Goal: Task Accomplishment & Management: Use online tool/utility

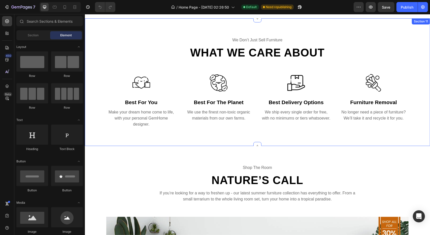
scroll to position [1360, 0]
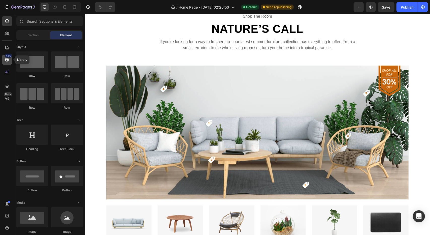
click at [12, 60] on div "450" at bounding box center [7, 60] width 10 height 10
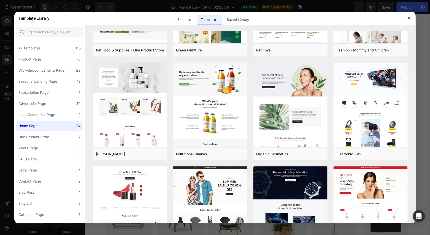
scroll to position [0, 0]
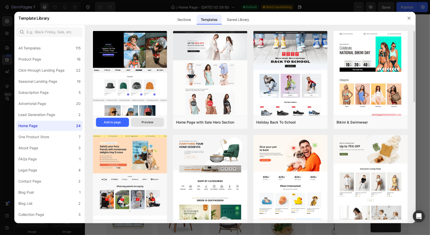
click at [143, 121] on div "Preview" at bounding box center [148, 122] width 12 height 5
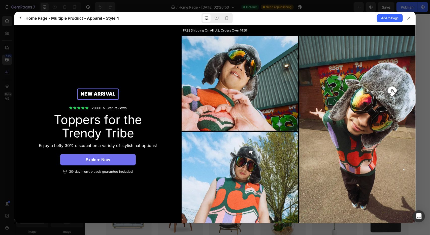
drag, startPoint x: 200, startPoint y: 162, endPoint x: 229, endPoint y: 45, distance: 120.5
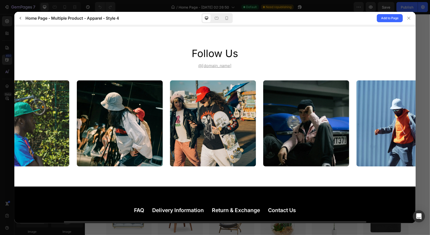
scroll to position [1543, 0]
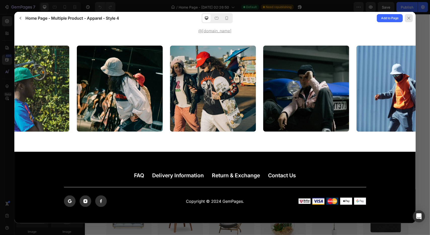
click at [407, 18] on icon at bounding box center [409, 18] width 4 height 4
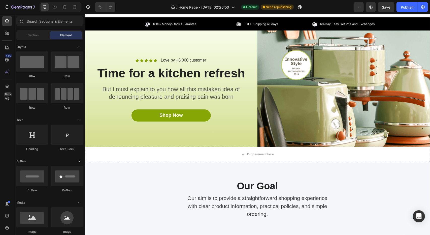
scroll to position [0, 0]
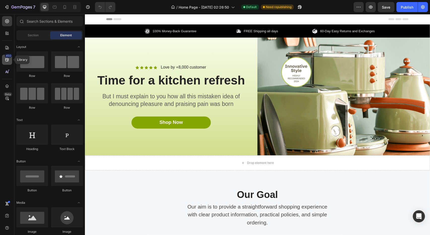
click at [9, 59] on icon at bounding box center [7, 59] width 5 height 5
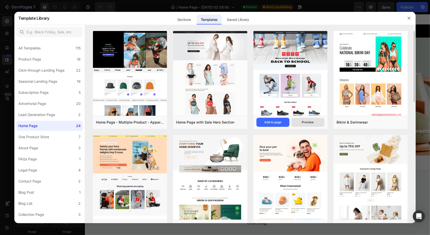
click at [318, 123] on button "Preview" at bounding box center [307, 122] width 33 height 9
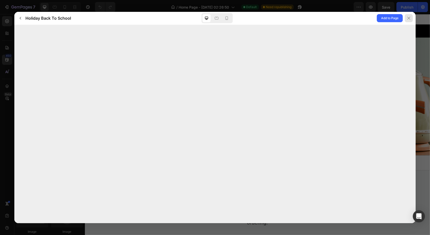
click at [410, 20] on icon at bounding box center [409, 18] width 4 height 4
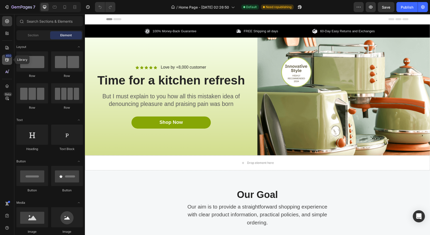
click at [6, 56] on div "450" at bounding box center [8, 56] width 7 height 4
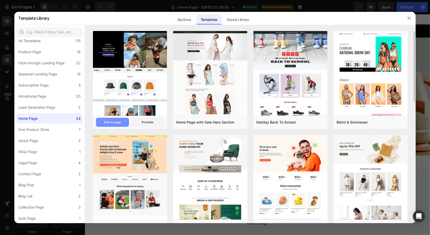
click at [111, 122] on div "Add to page" at bounding box center [112, 122] width 17 height 5
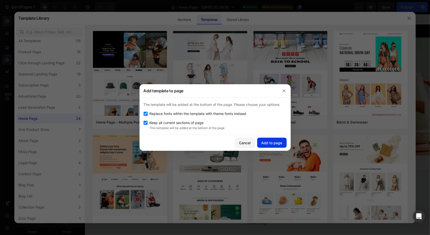
click at [276, 143] on div "Add to page" at bounding box center [271, 142] width 21 height 5
click at [147, 124] on div "Preview" at bounding box center [148, 122] width 12 height 5
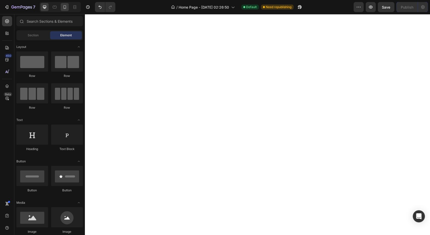
scroll to position [856, 0]
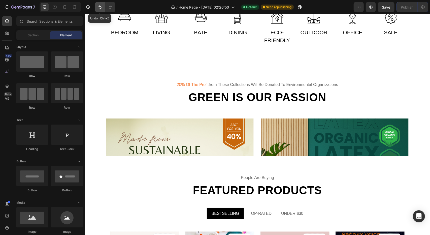
click at [102, 5] on icon "Undo/Redo" at bounding box center [99, 7] width 5 height 5
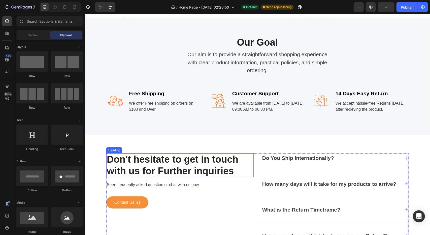
scroll to position [0, 0]
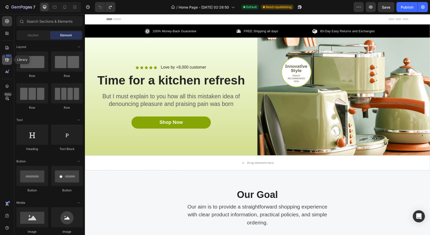
click at [9, 59] on icon at bounding box center [7, 59] width 5 height 5
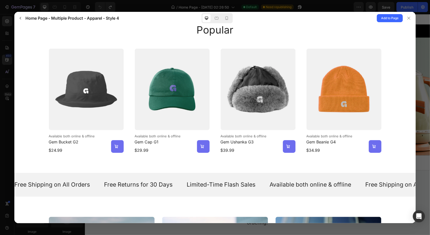
scroll to position [378, 0]
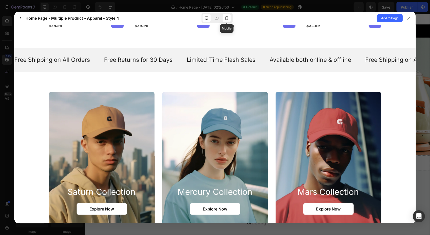
click at [227, 18] on icon at bounding box center [226, 18] width 5 height 5
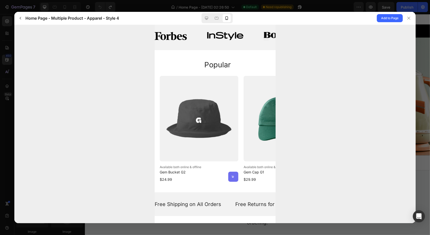
scroll to position [176, 0]
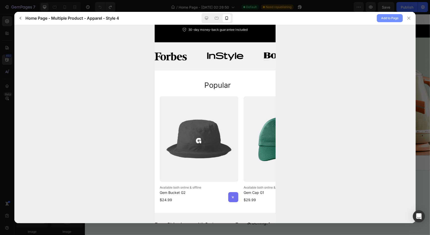
click at [395, 21] on span "Add to Page" at bounding box center [389, 18] width 17 height 6
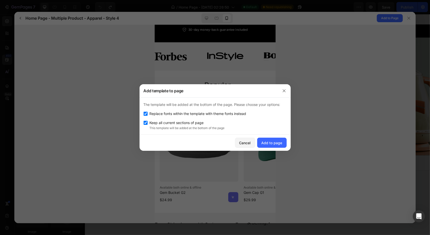
click at [146, 123] on input "checkbox" at bounding box center [146, 123] width 4 height 4
checkbox input "false"
click at [278, 142] on div "Add to page" at bounding box center [271, 142] width 21 height 5
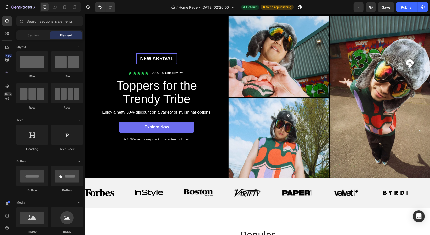
scroll to position [0, 0]
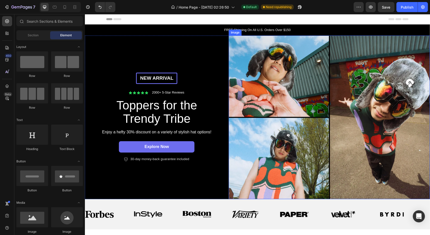
click at [389, 67] on img at bounding box center [328, 117] width 201 height 164
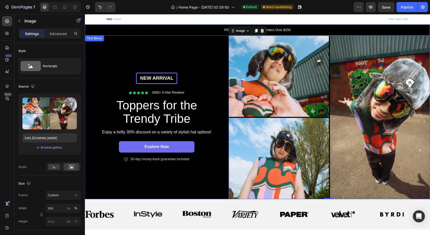
click at [403, 34] on div "FREE Shipping On All U.S. Orders Over $150" at bounding box center [257, 29] width 345 height 11
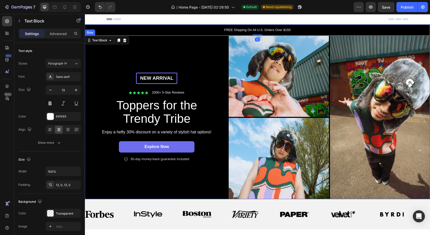
click at [170, 188] on div "New arrival Text Block Row Icon Icon Icon Icon Icon Icon List 2000+ 5-Star Revi…" at bounding box center [157, 117] width 144 height 164
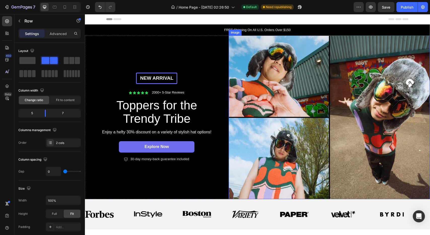
click at [422, 35] on div "FREE Shipping On All U.S. Orders Over $150" at bounding box center [257, 29] width 345 height 11
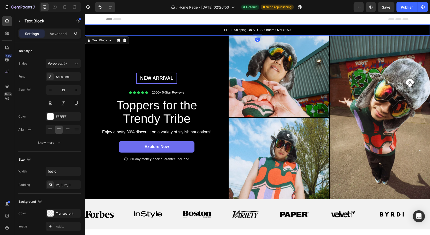
click at [423, 25] on div "FREE Shipping On All U.S. Orders Over $150" at bounding box center [257, 29] width 345 height 11
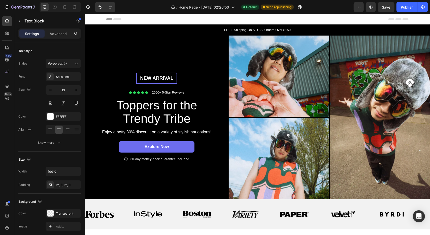
click at [418, 23] on div "Header" at bounding box center [257, 19] width 345 height 10
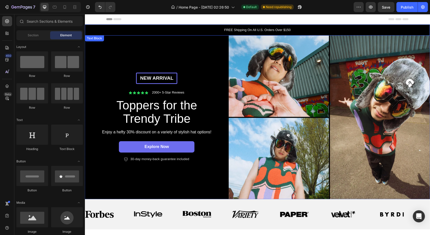
click at [416, 35] on div "FREE Shipping On All U.S. Orders Over $150" at bounding box center [257, 29] width 345 height 11
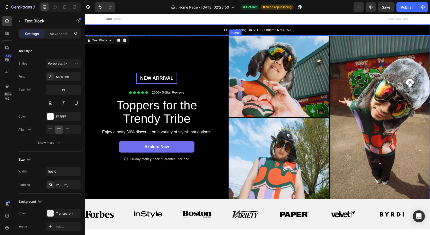
scroll to position [25, 0]
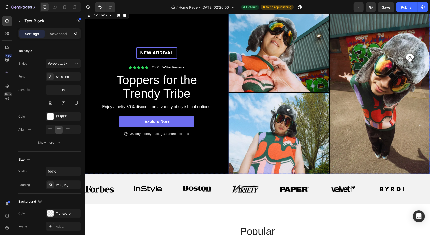
click at [345, 153] on img at bounding box center [328, 92] width 201 height 164
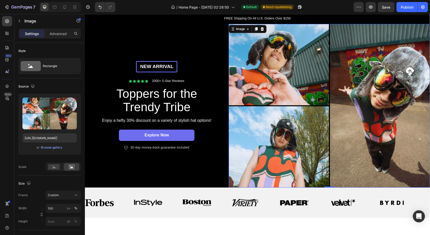
scroll to position [0, 0]
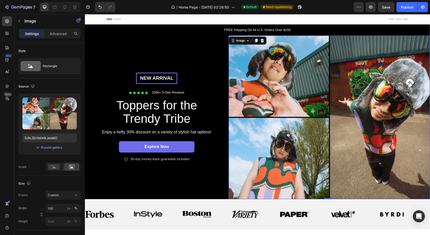
click at [382, 81] on img at bounding box center [328, 117] width 201 height 164
click at [51, 148] on div "Browse gallery" at bounding box center [51, 147] width 21 height 5
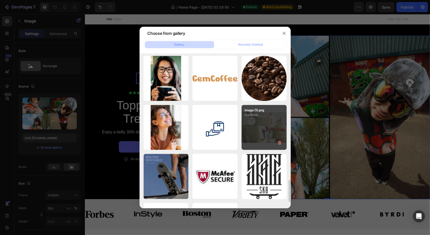
scroll to position [928, 0]
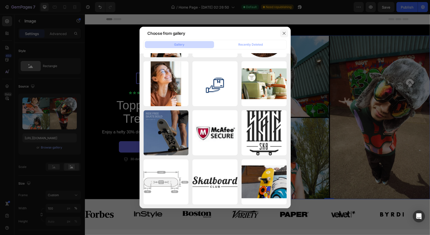
click at [283, 31] on button "button" at bounding box center [284, 33] width 8 height 8
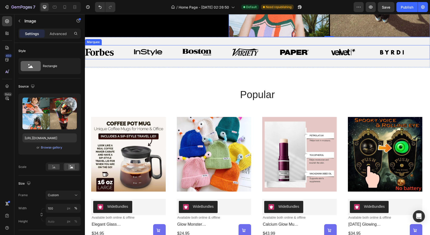
scroll to position [176, 0]
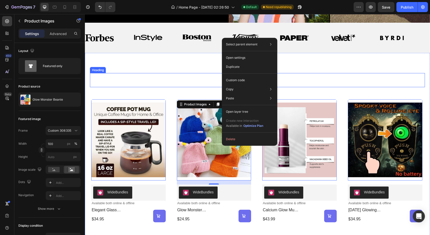
click at [166, 74] on h2 "popular" at bounding box center [257, 80] width 302 height 14
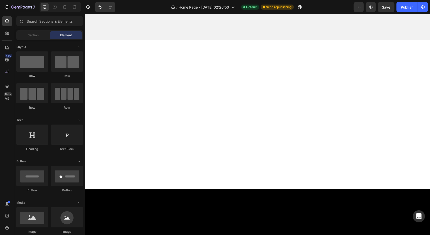
scroll to position [0, 0]
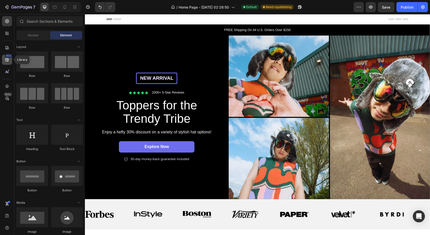
click at [7, 57] on div "450" at bounding box center [8, 56] width 7 height 4
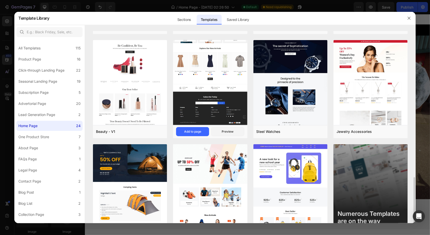
scroll to position [327, 0]
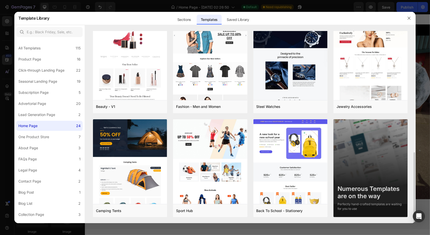
click at [376, 175] on img at bounding box center [371, 170] width 74 height 103
click at [39, 137] on div "One Product Store" at bounding box center [33, 137] width 31 height 6
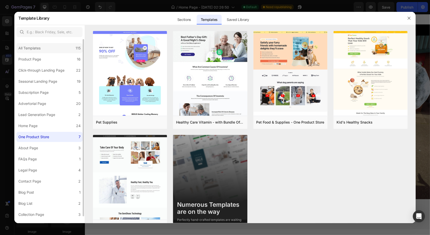
click at [37, 46] on div "All Templates" at bounding box center [29, 48] width 22 height 6
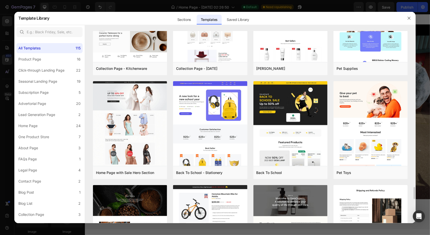
scroll to position [2291, 0]
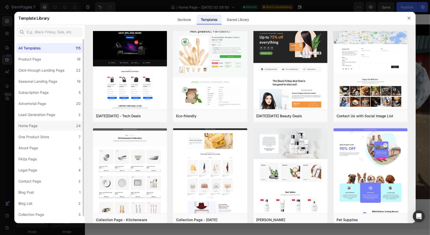
click at [34, 126] on div "Home Page" at bounding box center [27, 126] width 19 height 6
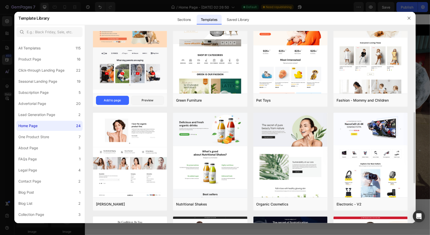
scroll to position [202, 0]
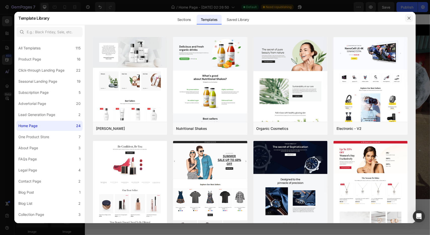
click at [407, 17] on icon "button" at bounding box center [409, 18] width 4 height 4
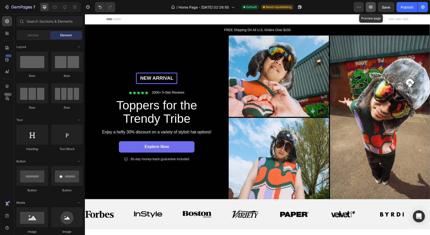
click at [373, 6] on icon "button" at bounding box center [370, 7] width 5 height 5
click at [6, 10] on div "7" at bounding box center [19, 7] width 31 height 6
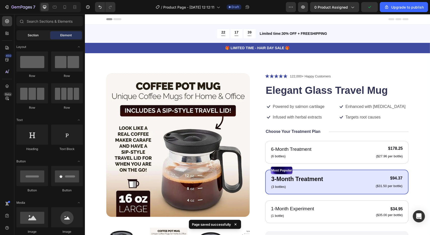
click at [42, 35] on div "Section" at bounding box center [33, 35] width 32 height 8
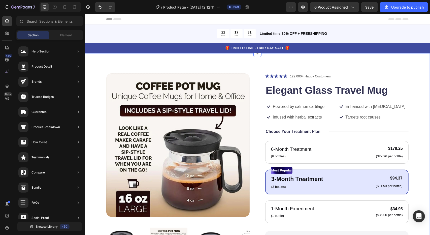
click at [416, 63] on div "Product Images Icon Icon Icon Icon Icon Icon List 122,000+ Happy Customers Text…" at bounding box center [257, 194] width 345 height 282
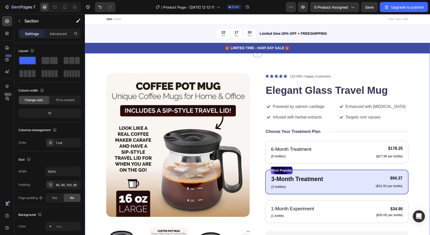
click at [414, 91] on div "Product Images Icon Icon Icon Icon Icon Icon List 122,000+ Happy Customers Text…" at bounding box center [257, 194] width 345 height 282
click at [338, 11] on button "0 product assigned" at bounding box center [334, 7] width 49 height 10
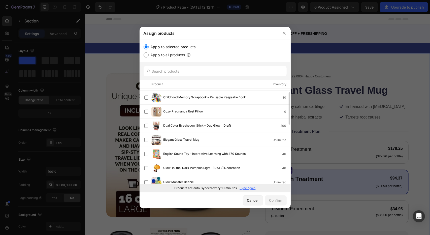
scroll to position [60, 0]
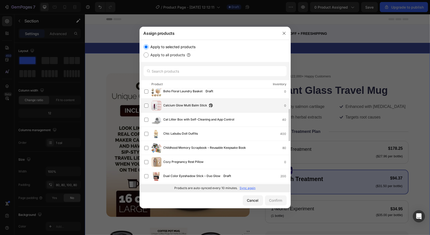
click at [190, 107] on span "Calcium Glow Multi Balm Stick" at bounding box center [185, 106] width 44 height 6
click at [281, 200] on div "Confirm" at bounding box center [275, 199] width 13 height 5
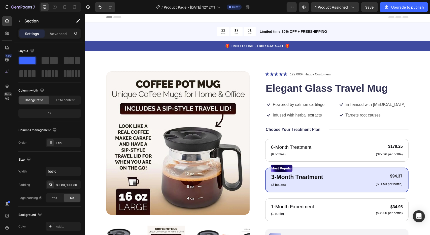
scroll to position [0, 0]
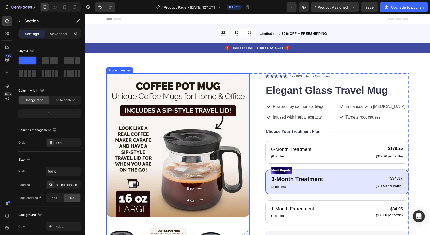
click at [202, 84] on img at bounding box center [177, 144] width 143 height 143
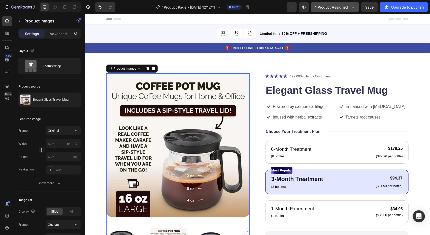
click at [331, 7] on span "1 product assigned" at bounding box center [331, 7] width 33 height 5
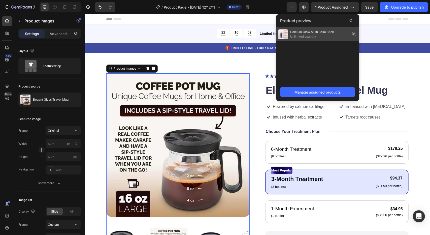
click at [354, 33] on icon at bounding box center [353, 34] width 7 height 7
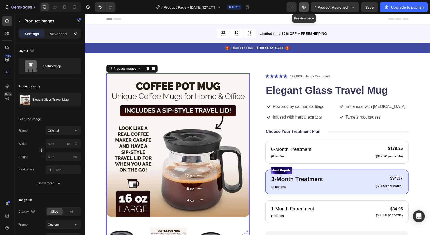
click at [305, 8] on icon "button" at bounding box center [303, 7] width 5 height 5
click at [410, 84] on div "Product Images 0 Icon Icon Icon Icon Icon Icon List 122,000+ Happy Customers Te…" at bounding box center [257, 194] width 345 height 282
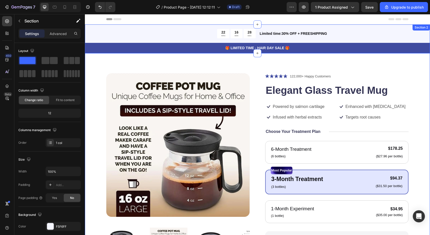
click at [421, 42] on div "22 HRS 16 MIN 28 SEC Countdown Timer Limited time:30% OFF + FREESHIPPING Text B…" at bounding box center [257, 38] width 345 height 29
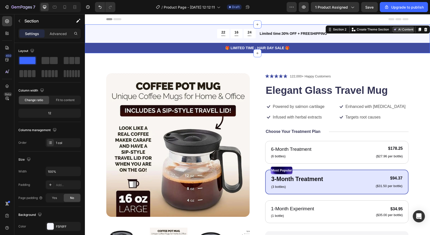
click at [398, 28] on button "AI Content" at bounding box center [403, 29] width 22 height 6
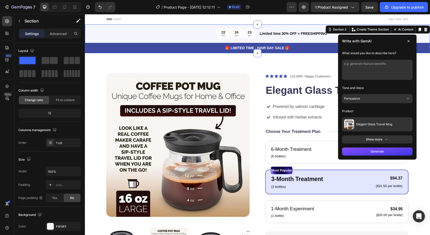
click at [359, 126] on button "Elegant Glass Travel Mug" at bounding box center [377, 124] width 71 height 14
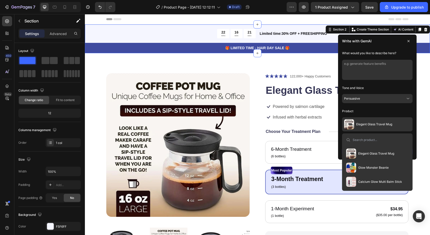
scroll to position [25, 0]
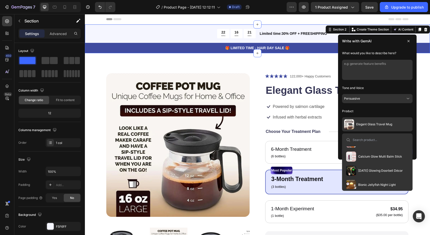
click at [369, 160] on button "Calcium Glow Multi Balm Stick" at bounding box center [374, 156] width 60 height 14
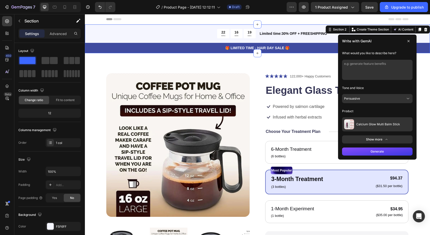
click at [373, 150] on button "Generate" at bounding box center [377, 151] width 71 height 8
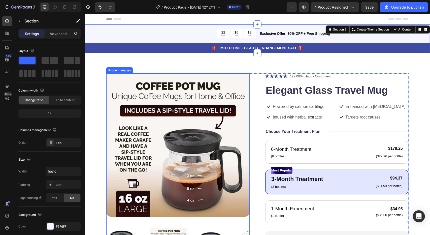
click at [186, 91] on img at bounding box center [177, 144] width 143 height 143
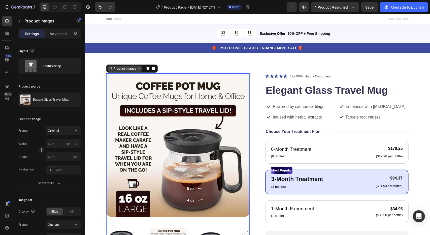
click at [133, 70] on div "Product Images" at bounding box center [124, 68] width 24 height 5
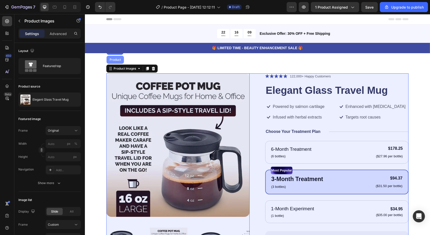
click at [112, 60] on div "Product" at bounding box center [114, 59] width 13 height 3
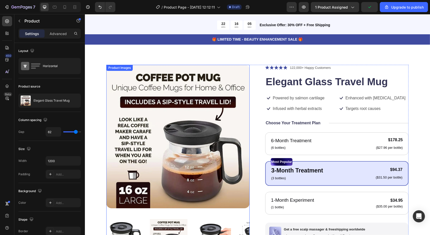
scroll to position [0, 0]
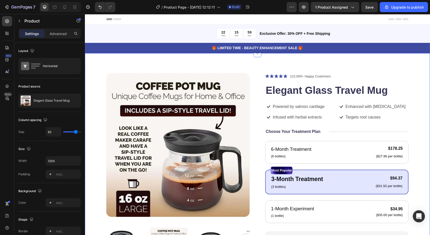
click at [412, 56] on div "Product Images Icon Icon Icon Icon Icon Icon List 122,000+ Happy Customers Text…" at bounding box center [257, 194] width 345 height 282
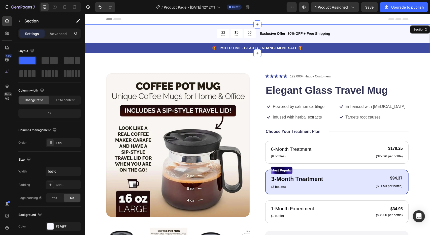
click at [416, 29] on div "Section 2" at bounding box center [420, 29] width 20 height 8
click at [61, 34] on p "Advanced" at bounding box center [58, 33] width 17 height 5
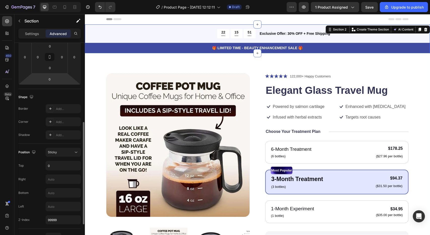
scroll to position [58, 0]
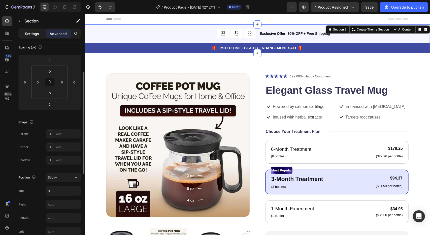
click at [32, 34] on p "Settings" at bounding box center [32, 33] width 14 height 5
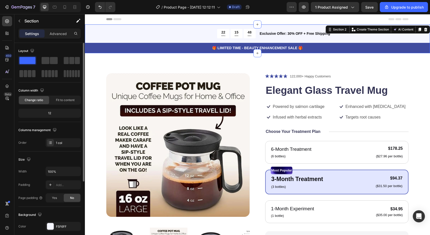
scroll to position [100, 0]
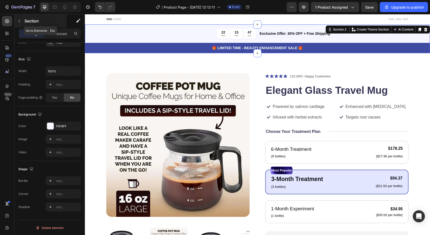
click at [19, 19] on icon "button" at bounding box center [19, 21] width 4 height 4
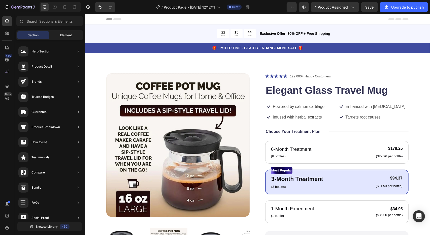
click at [70, 32] on div "Element" at bounding box center [66, 35] width 32 height 8
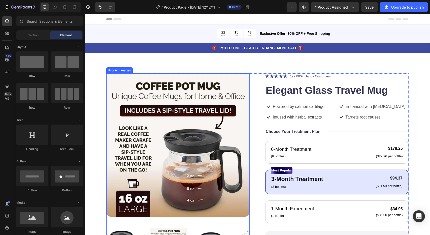
click at [135, 140] on img at bounding box center [177, 144] width 143 height 143
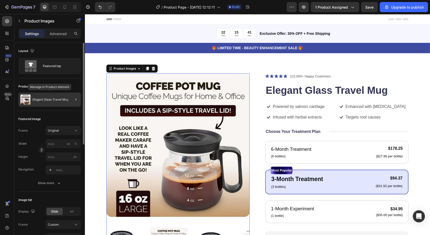
click at [31, 97] on div "Elegant Glass Travel Mug" at bounding box center [49, 99] width 62 height 14
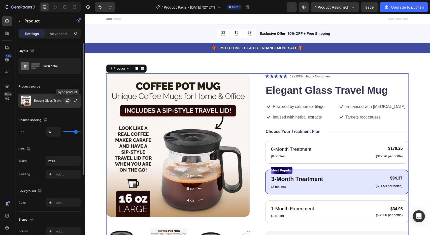
click at [66, 99] on icon "button" at bounding box center [67, 100] width 4 height 4
click at [75, 101] on icon "button" at bounding box center [76, 100] width 4 height 4
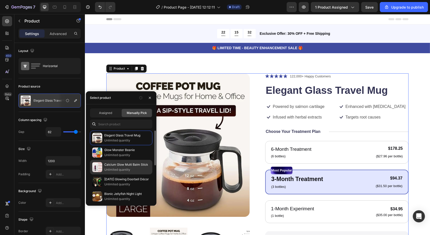
click at [122, 166] on p "Calcium Glow Multi Balm Stick" at bounding box center [127, 164] width 46 height 5
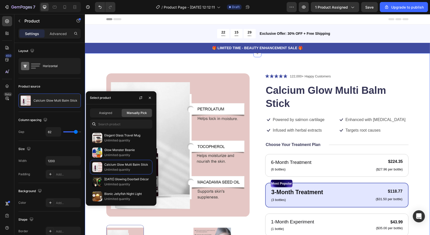
click at [100, 59] on div "Product Images Icon Icon Icon Icon Icon Icon List 122,000+ Happy Customers Text…" at bounding box center [257, 200] width 345 height 295
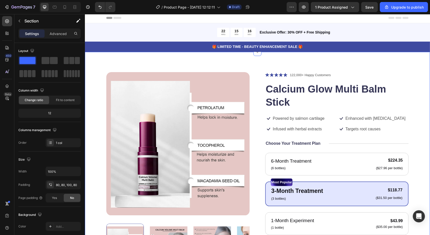
scroll to position [0, 0]
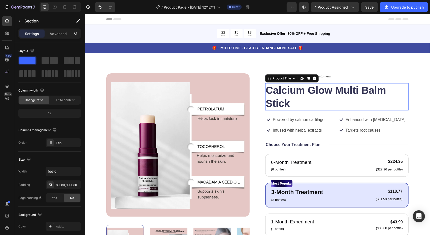
click at [330, 109] on div "Calcium Glow Multi Balm Stick Product Title Edit content in Shopify 0" at bounding box center [336, 96] width 143 height 27
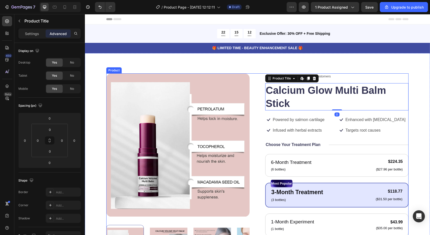
click at [387, 125] on div "Icon Icon Icon Icon Icon Icon List 122,000+ Happy Customers Text Block Row Calc…" at bounding box center [336, 197] width 143 height 249
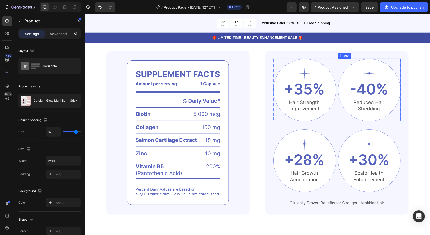
scroll to position [302, 0]
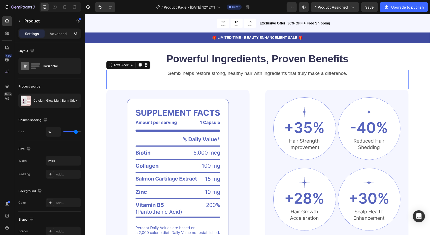
click at [396, 77] on div "Gemix helps restore strong, healthy hair with ingredients that truly make a dif…" at bounding box center [257, 79] width 302 height 19
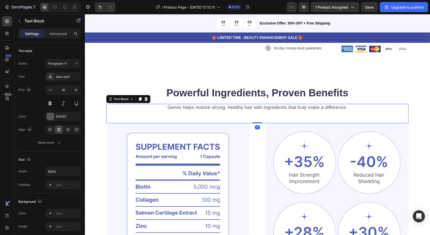
scroll to position [227, 0]
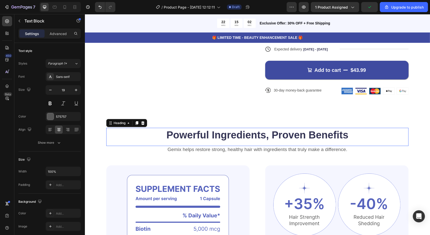
click at [381, 134] on h2 "Powerful Ingredients, Proven Benefits" at bounding box center [257, 134] width 302 height 14
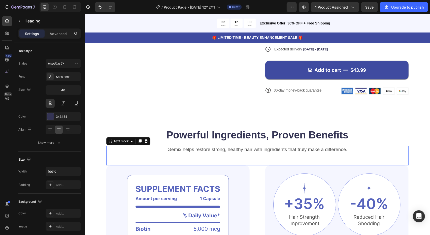
click at [112, 149] on p "Gemix helps restore strong, healthy hair with ingredients that truly make a dif…" at bounding box center [257, 149] width 301 height 6
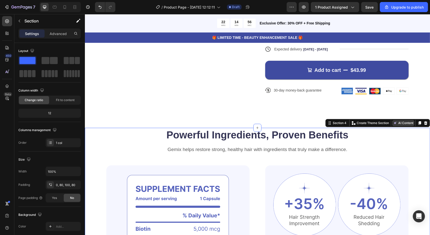
click at [407, 123] on button "AI Content" at bounding box center [403, 123] width 22 height 6
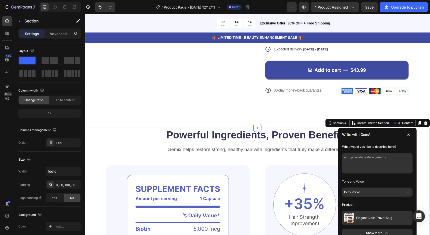
click at [356, 215] on span "Elegant Glass Travel Mug" at bounding box center [374, 217] width 36 height 4
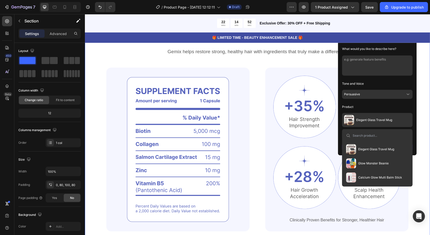
scroll to position [327, 0]
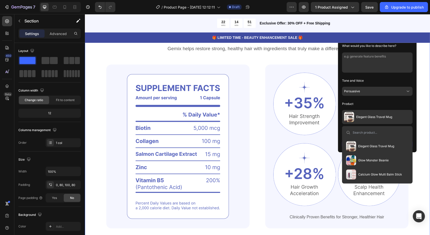
click at [360, 172] on span "Calcium Glow Multi Balm Stick" at bounding box center [380, 174] width 44 height 4
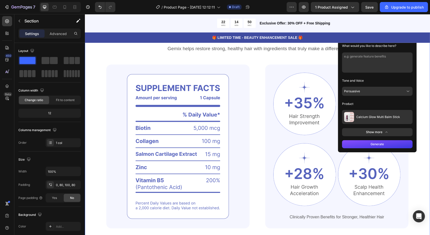
click at [367, 143] on button "Generate" at bounding box center [377, 144] width 71 height 8
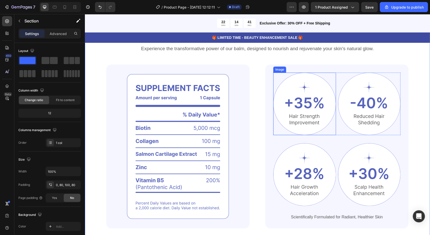
click at [315, 119] on img at bounding box center [304, 103] width 63 height 63
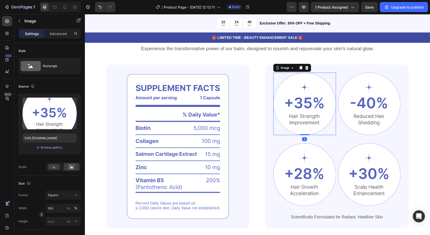
click at [309, 118] on img at bounding box center [304, 103] width 63 height 63
click at [295, 119] on img at bounding box center [304, 103] width 63 height 63
click at [360, 108] on img at bounding box center [369, 103] width 63 height 63
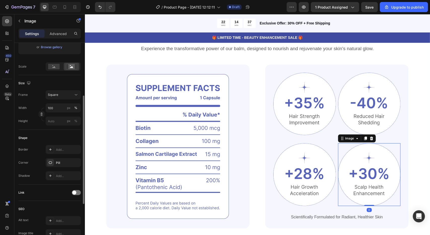
click at [367, 163] on img at bounding box center [369, 174] width 63 height 63
click at [299, 167] on img at bounding box center [304, 174] width 63 height 63
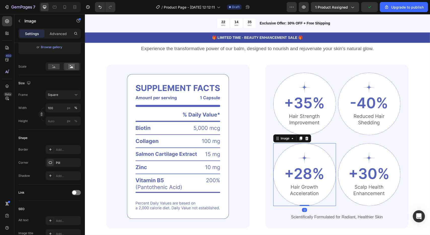
click at [299, 163] on img at bounding box center [304, 174] width 63 height 63
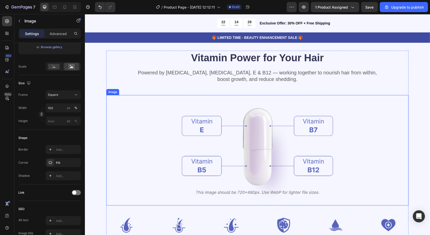
scroll to position [680, 0]
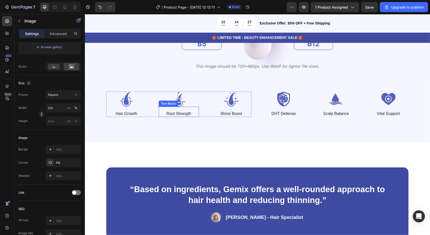
click at [189, 112] on p "Root Strength" at bounding box center [178, 113] width 39 height 5
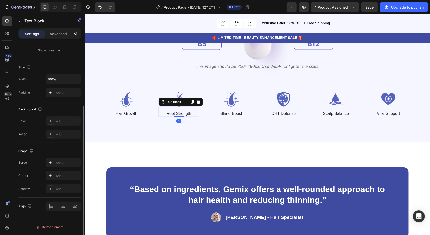
scroll to position [0, 0]
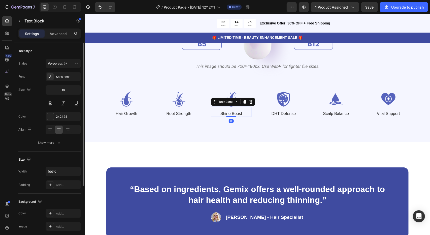
click at [235, 113] on p "Shine Boost" at bounding box center [230, 113] width 39 height 5
click at [283, 112] on p "DHT Defense" at bounding box center [283, 113] width 39 height 5
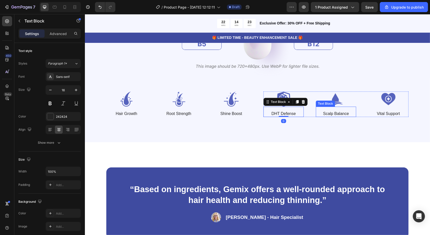
click at [339, 112] on p "Scalp Balance" at bounding box center [335, 113] width 39 height 5
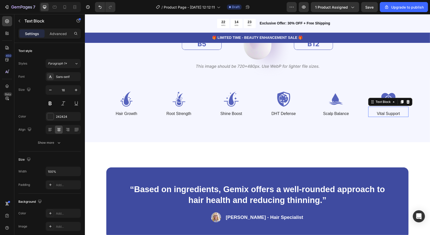
click at [380, 109] on div "Vital Support Text Block 0" at bounding box center [388, 111] width 40 height 10
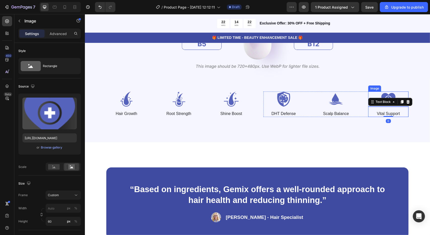
click at [384, 94] on img at bounding box center [388, 98] width 40 height 15
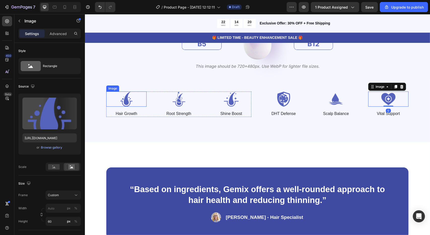
click at [127, 101] on img at bounding box center [126, 98] width 40 height 15
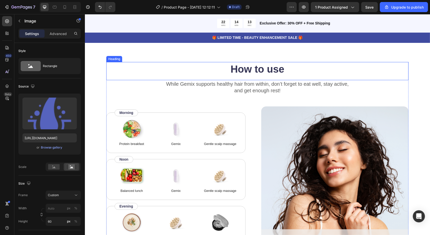
scroll to position [856, 0]
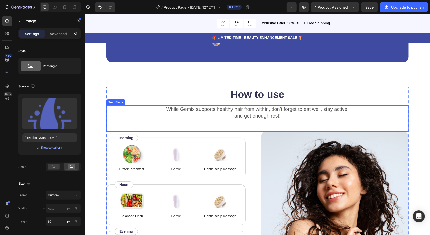
click at [385, 111] on p "While Gemix supports healthy hair from within, don’t forget to eat well, stay a…" at bounding box center [257, 112] width 301 height 13
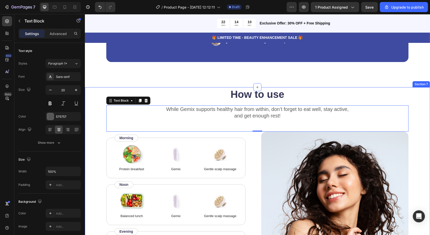
click at [419, 98] on div "How to use Heading While Gemix supports healthy hair from within, don’t forget …" at bounding box center [257, 192] width 345 height 210
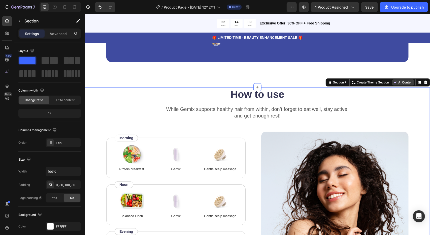
click at [408, 82] on button "AI Content" at bounding box center [403, 82] width 22 height 6
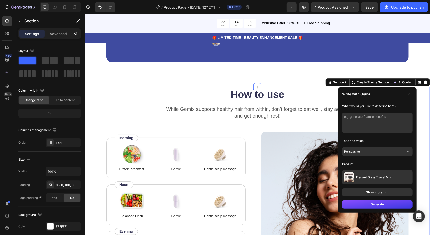
click at [354, 174] on button "Elegant Glass Travel Mug" at bounding box center [377, 177] width 71 height 14
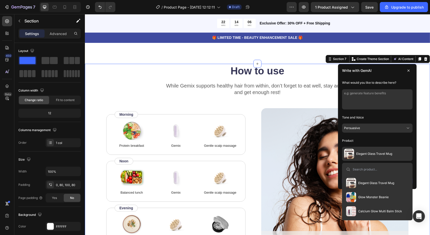
scroll to position [907, 0]
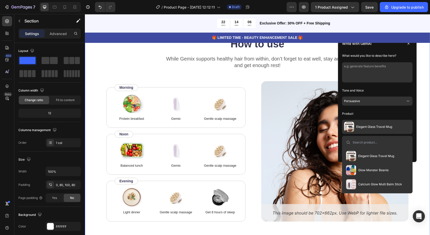
click at [365, 183] on span "Calcium Glow Multi Balm Stick" at bounding box center [380, 184] width 44 height 4
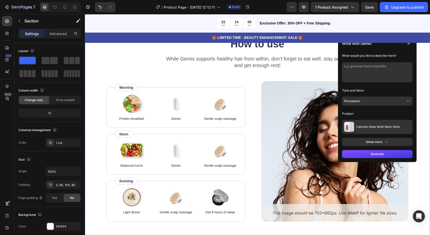
click at [367, 155] on button "Generate" at bounding box center [377, 154] width 71 height 8
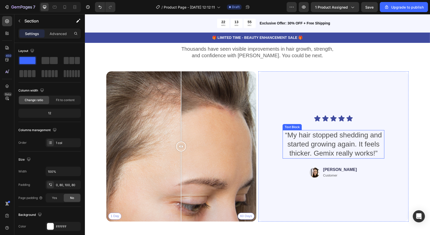
scroll to position [1209, 0]
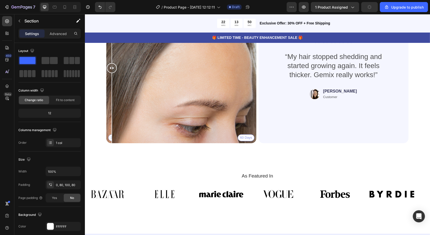
drag, startPoint x: 179, startPoint y: 70, endPoint x: 169, endPoint y: 93, distance: 24.7
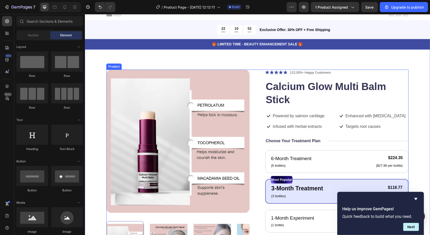
scroll to position [0, 0]
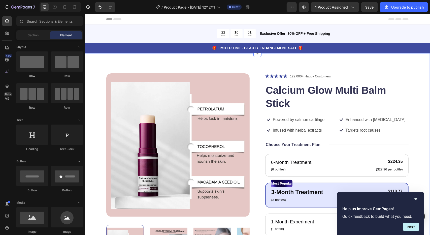
click at [419, 90] on div "Product Images Icon Icon Icon Icon Icon Icon List 122,000+ Happy Customers Text…" at bounding box center [257, 203] width 345 height 301
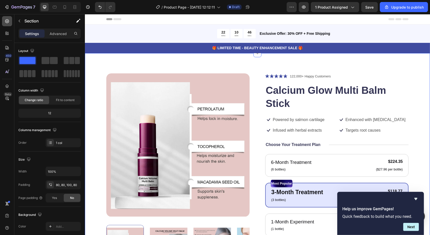
click at [9, 24] on div at bounding box center [7, 21] width 10 height 10
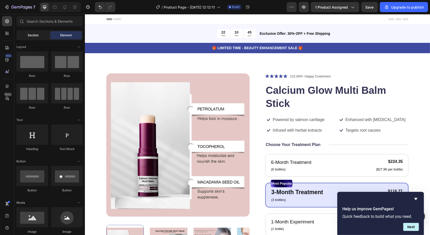
click at [23, 34] on div "Section" at bounding box center [33, 35] width 32 height 8
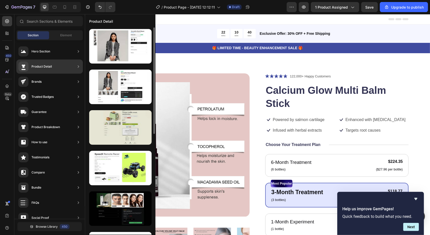
click at [131, 133] on div at bounding box center [120, 127] width 62 height 35
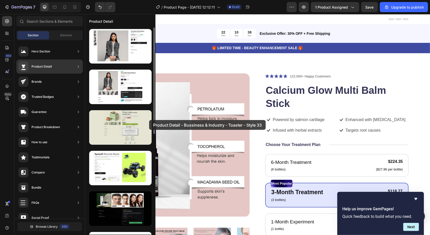
drag, startPoint x: 131, startPoint y: 133, endPoint x: 150, endPoint y: 118, distance: 23.6
click at [150, 118] on div at bounding box center [120, 127] width 62 height 35
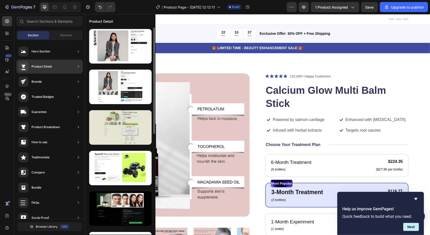
click at [132, 118] on div at bounding box center [120, 127] width 62 height 35
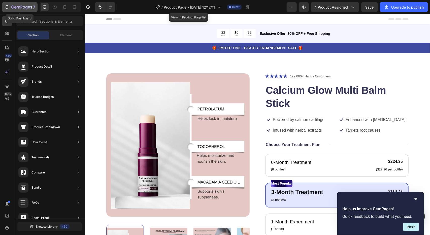
click at [11, 7] on div "7" at bounding box center [19, 7] width 31 height 6
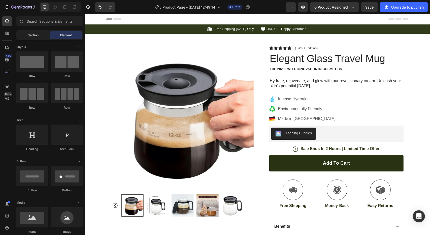
click at [34, 34] on span "Section" at bounding box center [33, 35] width 11 height 5
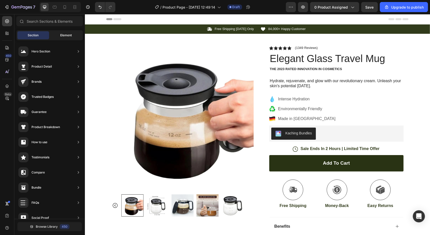
click at [73, 34] on div "Element" at bounding box center [66, 35] width 32 height 8
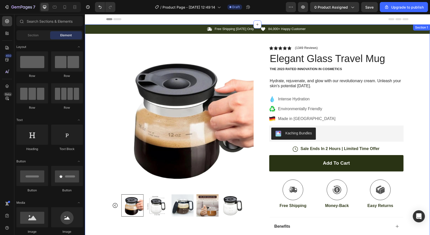
click at [418, 35] on div "Icon Free Shipping Today Only Text Block Row Icon 84,000+ Happy Customer Text B…" at bounding box center [257, 159] width 345 height 270
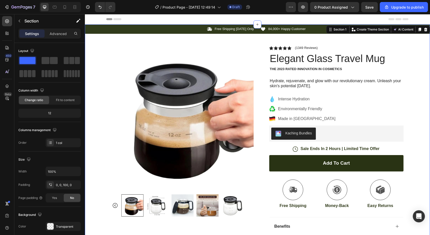
click at [135, 125] on img at bounding box center [182, 117] width 142 height 142
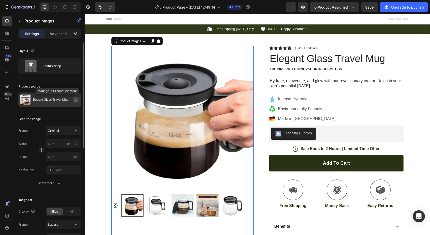
click at [76, 99] on icon "button" at bounding box center [76, 99] width 4 height 4
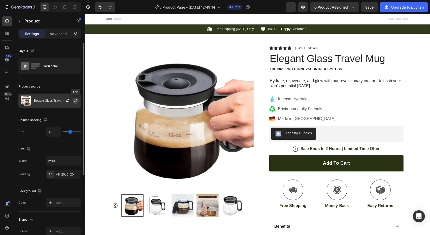
click at [76, 100] on icon "button" at bounding box center [76, 100] width 4 height 4
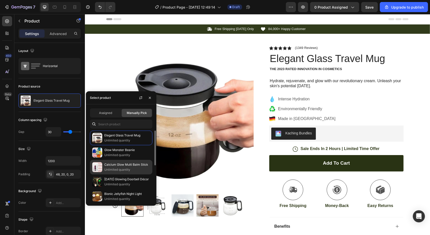
click at [120, 168] on p "Unlimited quantity" at bounding box center [127, 169] width 46 height 5
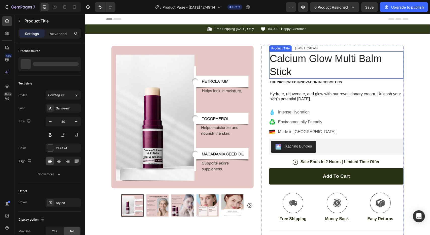
click at [383, 66] on h1 "Calcium Glow Multi Balm Stick" at bounding box center [336, 64] width 134 height 27
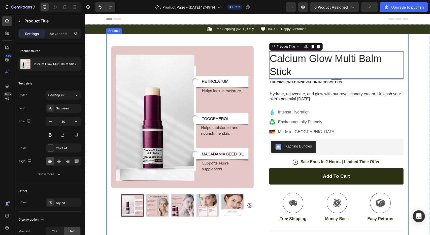
click at [402, 43] on div "Product Images Image Icon Icon Icon Icon Icon Icon List “This skin cream is a g…" at bounding box center [257, 164] width 302 height 260
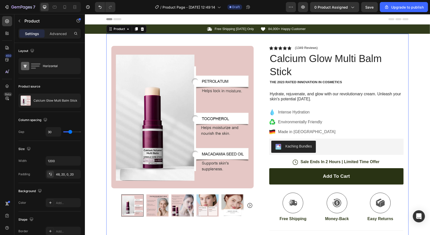
click at [399, 38] on div "Product Images Image Icon Icon Icon Icon Icon Icon List “This skin cream is a g…" at bounding box center [257, 164] width 302 height 260
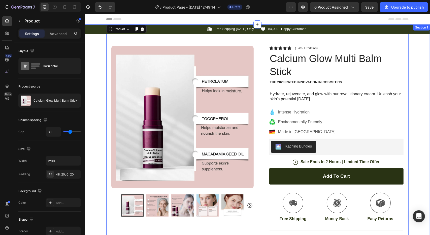
click at [418, 45] on div "Icon Free Shipping Today Only Text Block Row Icon 84,000+ Happy Customer Text B…" at bounding box center [257, 159] width 345 height 270
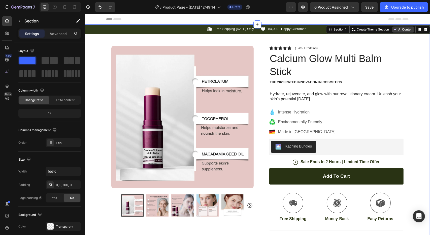
click at [398, 28] on button "AI Content" at bounding box center [403, 29] width 22 height 6
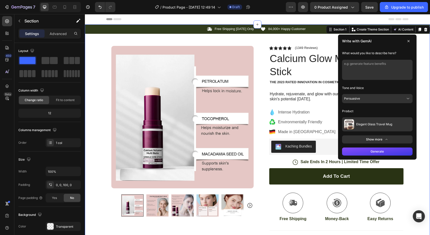
click at [356, 124] on span "Elegant Glass Travel Mug" at bounding box center [374, 124] width 36 height 4
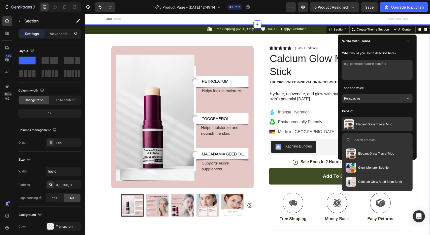
click at [360, 180] on span "Calcium Glow Multi Balm Stick" at bounding box center [380, 181] width 44 height 4
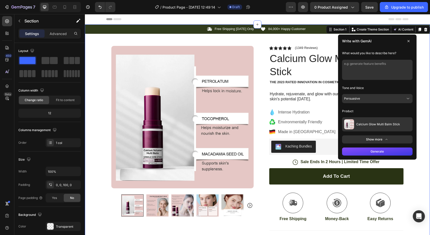
click at [362, 95] on button "Persuasive" at bounding box center [377, 98] width 71 height 9
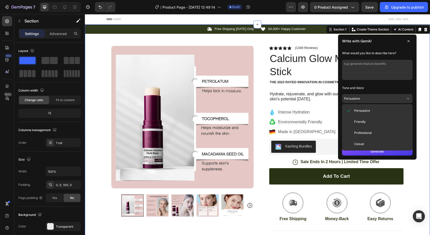
click at [369, 131] on button "Professional" at bounding box center [377, 132] width 67 height 9
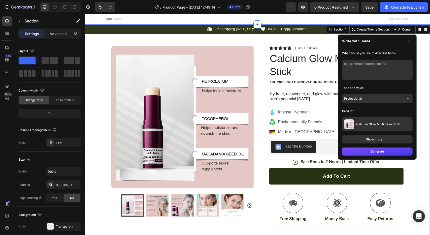
click at [369, 153] on button "Generate" at bounding box center [377, 151] width 71 height 8
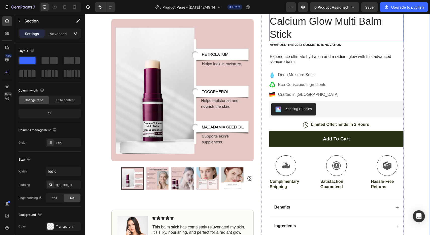
scroll to position [50, 0]
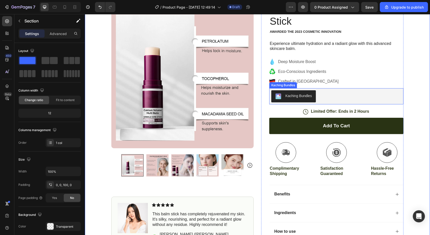
click at [328, 96] on div "Kaching Bundles" at bounding box center [336, 96] width 130 height 12
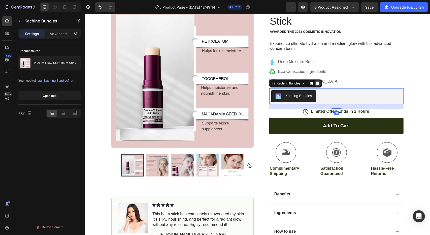
click at [317, 82] on icon at bounding box center [317, 83] width 3 height 4
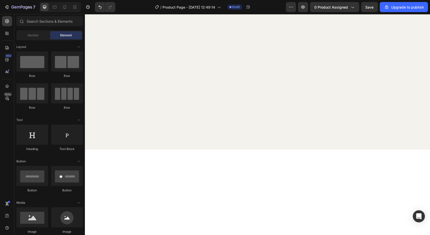
scroll to position [0, 0]
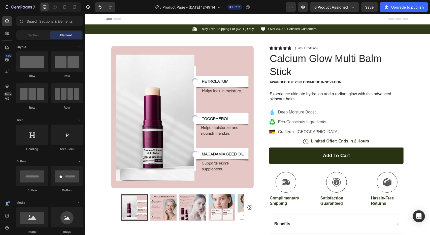
drag, startPoint x: 342, startPoint y: 173, endPoint x: 342, endPoint y: 61, distance: 111.6
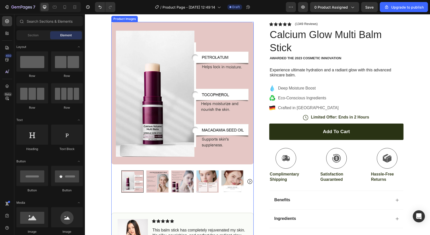
scroll to position [50, 0]
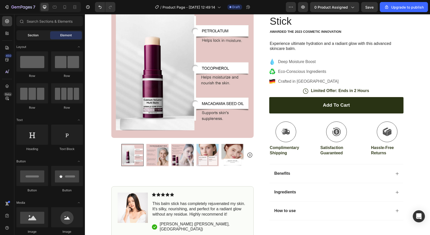
click at [36, 37] on span "Section" at bounding box center [33, 35] width 11 height 5
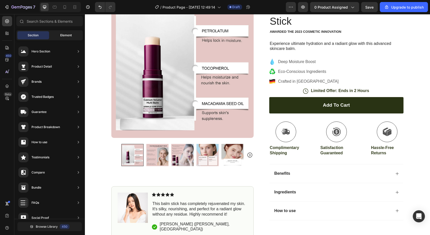
click at [69, 34] on span "Element" at bounding box center [66, 35] width 12 height 5
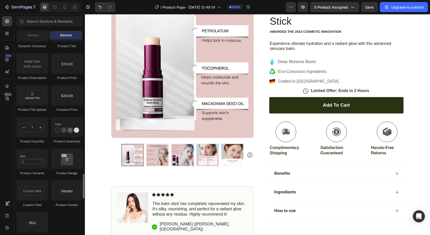
scroll to position [856, 0]
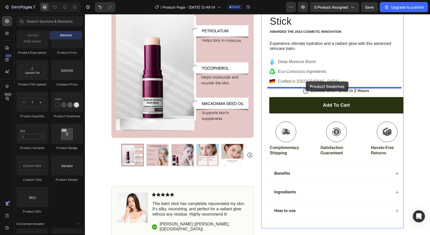
drag, startPoint x: 152, startPoint y: 121, endPoint x: 306, endPoint y: 81, distance: 159.1
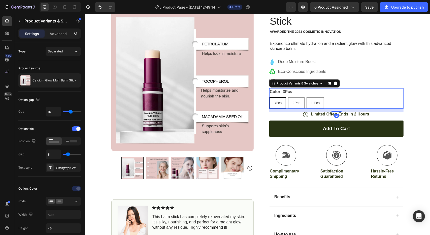
click at [354, 93] on div "Color: 3Pcs 3Pcs 3Pcs 3Pcs 2Pcs 2Pcs 2Pcs 1 Pcs 1 Pcs 1 Pcs" at bounding box center [336, 98] width 134 height 20
click at [417, 170] on div "Icon Enjoy Free Shipping For Today Only Text Block Row Icon Over 84,000 Satisfi…" at bounding box center [257, 113] width 345 height 278
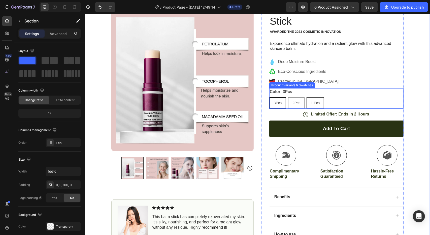
click at [316, 104] on span "1 Pcs" at bounding box center [315, 103] width 9 height 4
click at [306, 97] on input "1 Pcs 1 Pcs 1 Pcs" at bounding box center [306, 97] width 0 height 0
radio input "true"
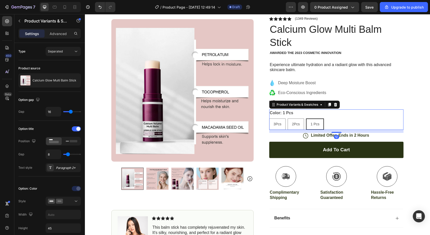
scroll to position [0, 0]
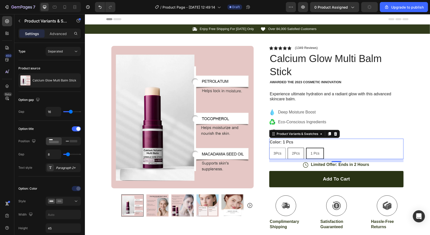
click at [293, 154] on span "2Pcs" at bounding box center [296, 153] width 8 height 4
click at [287, 147] on input "2Pcs 2Pcs 2Pcs" at bounding box center [287, 147] width 0 height 0
radio input "true"
click at [276, 153] on span "3Pcs" at bounding box center [277, 153] width 8 height 4
click at [269, 147] on input "3Pcs 3Pcs 3Pcs" at bounding box center [269, 147] width 0 height 0
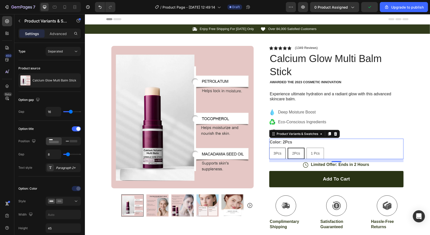
radio input "true"
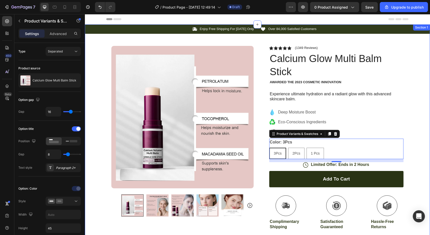
click at [417, 111] on div "Icon Enjoy Free Shipping For Today Only Text Block Row Icon Over 84,000 Satisfi…" at bounding box center [257, 163] width 345 height 278
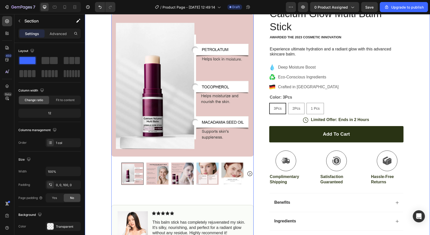
scroll to position [76, 0]
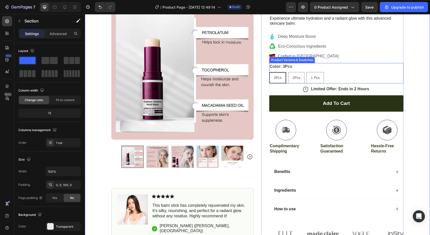
click at [337, 76] on div "3Pcs 3Pcs 3Pcs 2Pcs 2Pcs 2Pcs 1 Pcs 1 Pcs 1 Pcs" at bounding box center [336, 77] width 134 height 11
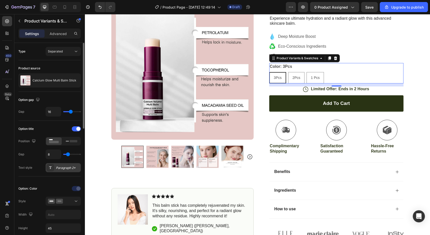
scroll to position [25, 0]
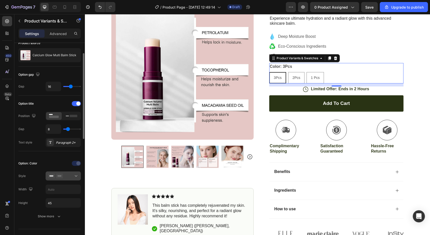
click at [66, 175] on div at bounding box center [63, 175] width 31 height 5
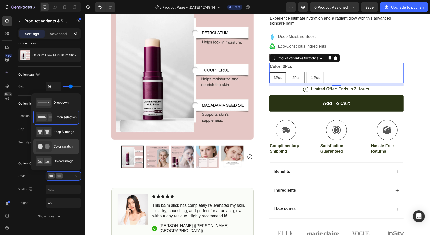
click at [64, 147] on span "Color swatch" at bounding box center [63, 146] width 19 height 5
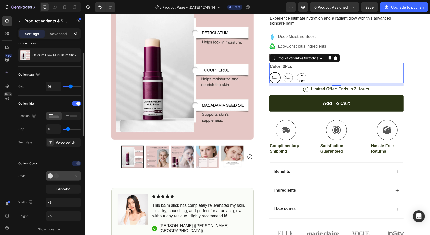
click at [60, 172] on button at bounding box center [63, 175] width 35 height 9
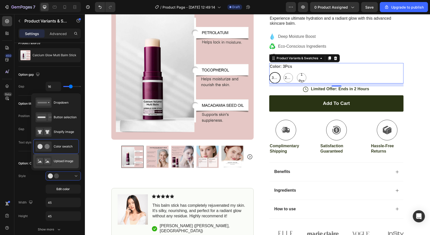
click at [61, 161] on span "Upload image" at bounding box center [64, 161] width 20 height 5
type input "64"
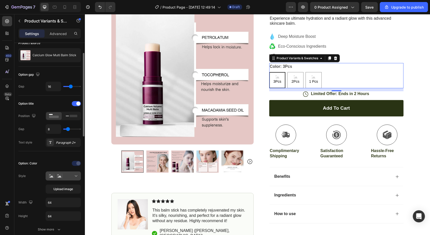
click at [63, 176] on div at bounding box center [63, 175] width 31 height 5
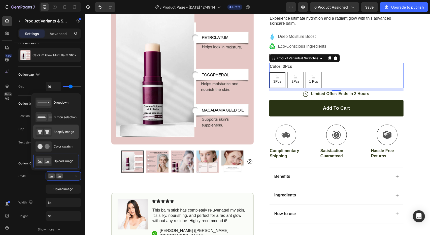
click at [59, 132] on span "Shopify image" at bounding box center [64, 131] width 20 height 5
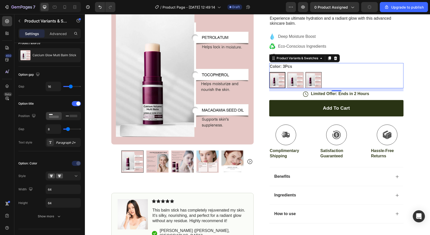
click at [308, 79] on img at bounding box center [314, 80] width 16 height 16
click at [305, 72] on input "1 Pcs 1 Pcs" at bounding box center [305, 72] width 0 height 0
radio input "true"
click at [278, 79] on img at bounding box center [277, 80] width 16 height 16
click at [269, 72] on input "3Pcs 3Pcs" at bounding box center [269, 72] width 0 height 0
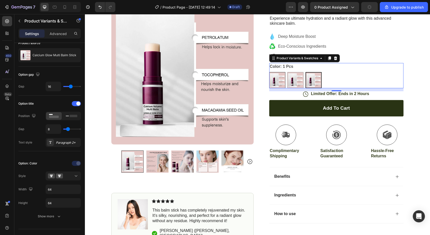
radio input "true"
click at [310, 78] on img at bounding box center [314, 80] width 16 height 16
click at [305, 72] on input "1 Pcs 1 Pcs" at bounding box center [305, 72] width 0 height 0
radio input "true"
click at [425, 70] on div "Icon Enjoy Free Shipping For Today Only Text Block Row Icon Over 84,000 Satisfi…" at bounding box center [257, 97] width 345 height 296
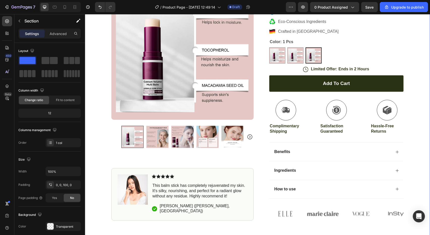
scroll to position [101, 0]
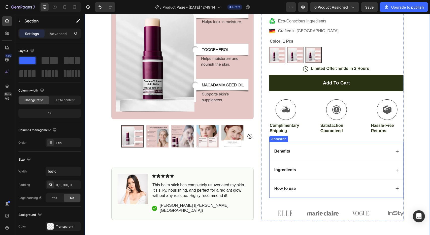
click at [386, 189] on div "How to use" at bounding box center [332, 188] width 118 height 7
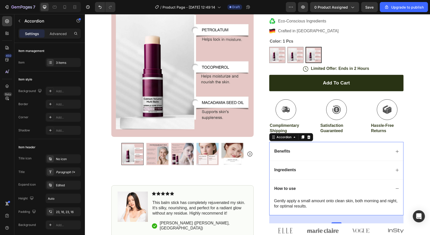
click at [381, 169] on div "Ingredients" at bounding box center [332, 169] width 118 height 7
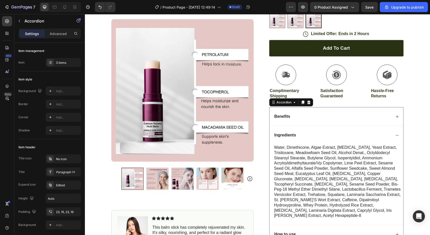
scroll to position [151, 0]
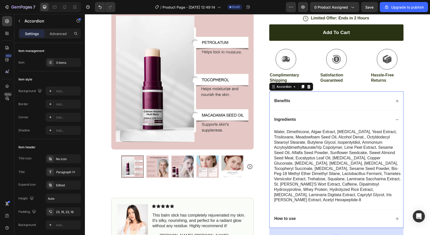
click at [369, 97] on div "Benefits" at bounding box center [332, 100] width 118 height 7
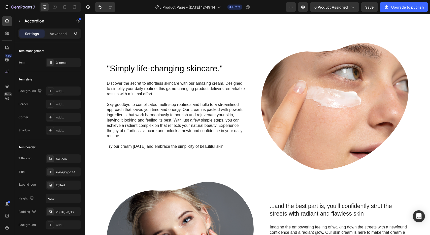
scroll to position [428, 0]
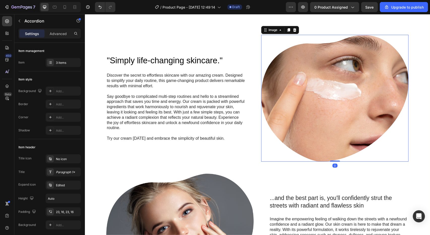
click at [360, 90] on img at bounding box center [334, 98] width 147 height 127
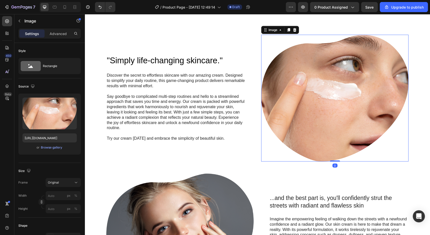
scroll to position [378, 0]
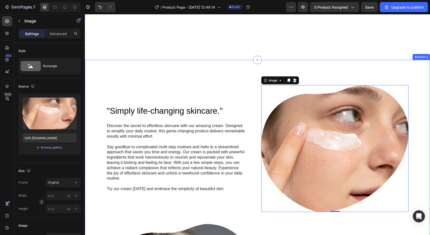
click at [309, 64] on div ""Simply life-changing skincare." Heading Discover the secret to effortless skin…" at bounding box center [257, 218] width 345 height 316
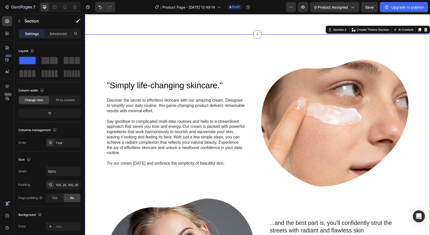
scroll to position [252, 0]
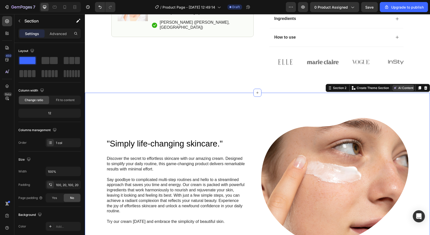
click at [403, 86] on button "AI Content" at bounding box center [403, 88] width 22 height 6
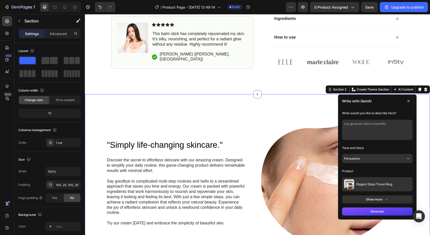
click at [375, 182] on span "Elegant Glass Travel Mug" at bounding box center [374, 184] width 36 height 4
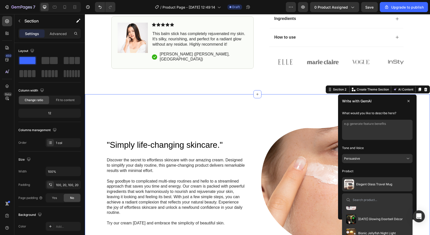
scroll to position [25, 0]
click at [366, 215] on span "Calcium Glow Multi Balm Stick" at bounding box center [380, 216] width 44 height 4
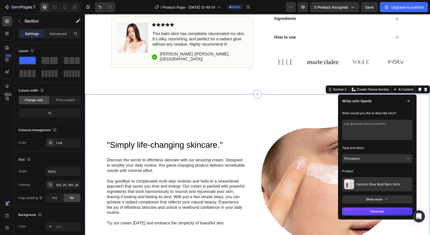
click at [366, 212] on button "Generate" at bounding box center [377, 211] width 71 height 8
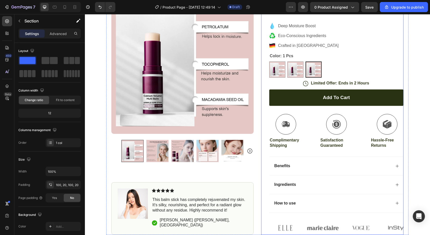
scroll to position [50, 0]
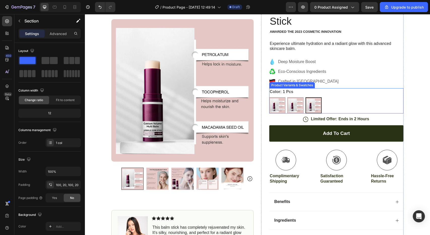
click at [345, 94] on div "Color: 1 Pcs 3Pcs 3Pcs 2Pcs 2Pcs 1 Pcs 1 Pcs" at bounding box center [336, 100] width 134 height 25
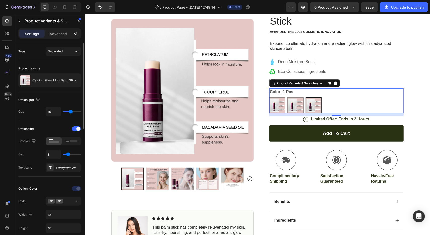
scroll to position [25, 0]
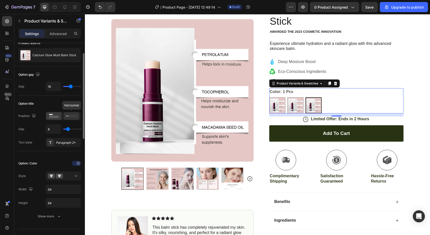
click at [65, 114] on div at bounding box center [72, 116] width 16 height 8
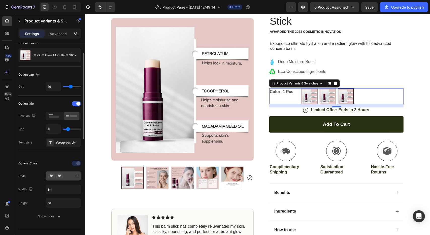
click at [63, 179] on button at bounding box center [63, 175] width 35 height 9
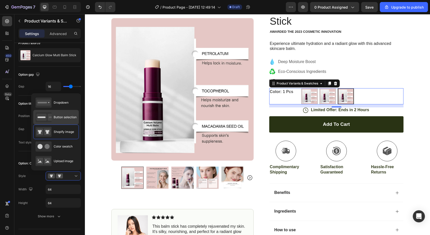
click at [52, 120] on div "Button selection" at bounding box center [56, 117] width 41 height 10
type input "45"
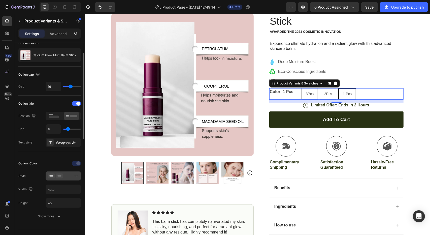
click at [69, 179] on button at bounding box center [63, 175] width 35 height 9
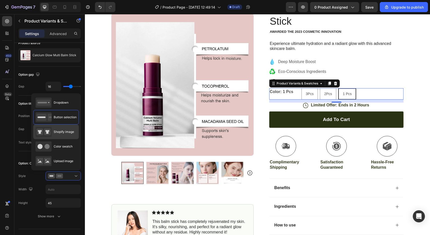
click at [57, 131] on span "Shopify image" at bounding box center [64, 131] width 20 height 5
type input "64"
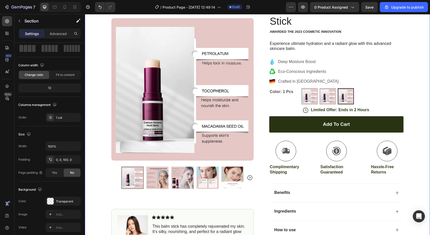
click at [414, 115] on div "Icon Enjoy Free Shipping For Today Only Text Block Row Icon Over 84,000 Satisfi…" at bounding box center [257, 117] width 345 height 287
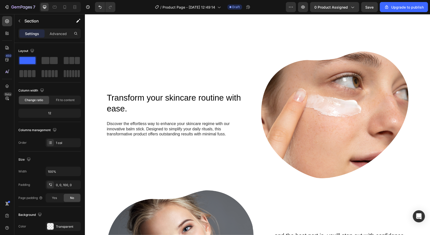
scroll to position [353, 0]
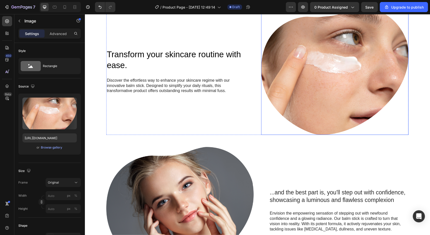
click at [351, 98] on img at bounding box center [334, 71] width 147 height 127
click at [53, 137] on input "https://cdn.shopify.com/s/files/1/0864/3493/9163/files/gempages_579668899298017…" at bounding box center [49, 137] width 54 height 9
paste input "www.chikkicks.com/cdn/shop/files/image_37_1758808129777-30314142-45572661-58614…"
type input "https://www.chikkicks.com/cdn/shop/files/image_37_1758808129777-30314142-455726…"
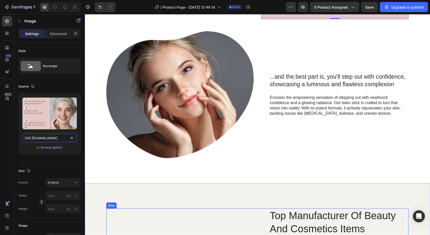
scroll to position [615, 0]
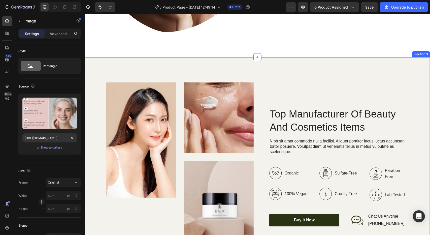
click at [414, 59] on div "Image Image Image Row Top Manufacturer Of Beauty And Cosmetics Items Heading Ni…" at bounding box center [257, 166] width 345 height 219
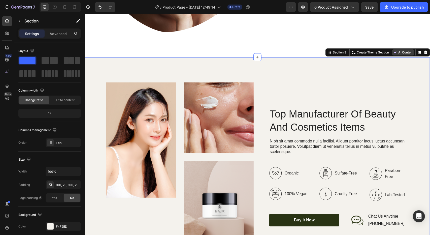
click at [401, 53] on button "AI Content" at bounding box center [403, 52] width 22 height 6
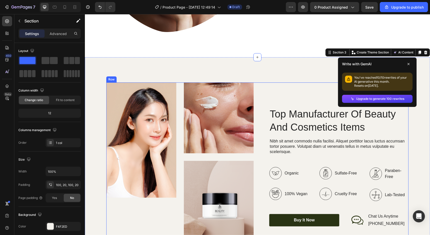
click at [274, 87] on div "Top Manufacturer Of Beauty And Cosmetics Items Heading Nibh sit amet commodo nu…" at bounding box center [334, 166] width 147 height 169
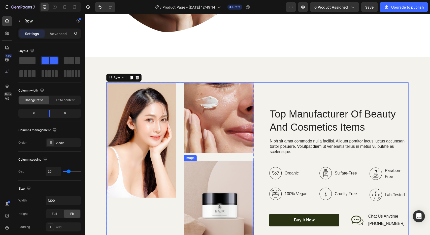
click at [220, 105] on img at bounding box center [219, 117] width 70 height 71
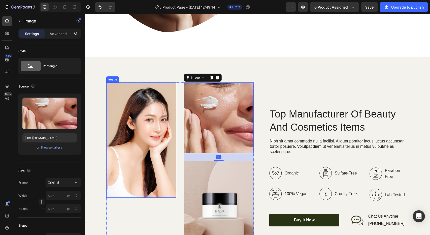
click at [156, 104] on img at bounding box center [141, 139] width 70 height 115
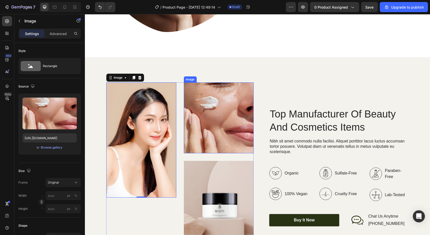
click at [224, 112] on img at bounding box center [219, 117] width 70 height 71
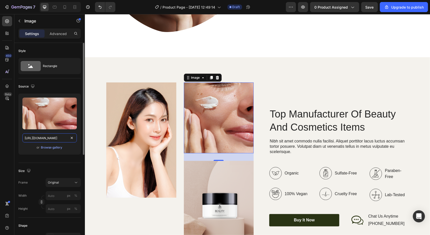
click at [52, 136] on input "https://cdn.shopify.com/s/files/1/0864/3493/9163/files/gempages_579668899298017…" at bounding box center [49, 137] width 54 height 9
paste input "www.chikkicks.com/cdn/shop/files/image_623_1758808129580-46991767-9958812-22833…"
type input "https://www.chikkicks.com/cdn/shop/files/image_623_1758808129580-46991767-99588…"
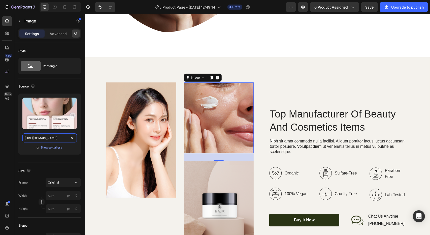
scroll to position [0, 157]
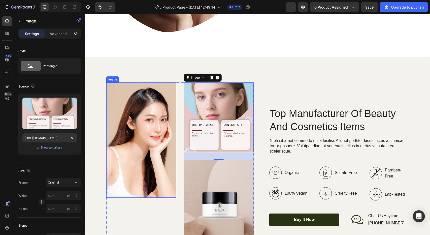
click at [155, 113] on img at bounding box center [141, 139] width 70 height 115
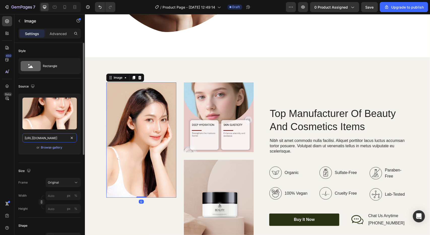
click at [60, 141] on input "https://cdn.shopify.com/s/files/1/0864/3493/9163/files/gempages_579668899298017…" at bounding box center [49, 137] width 54 height 9
paste input "www.chikkicks.com/cdn/shop/files/image_623_1758808129580-46991767-9958812-22833…"
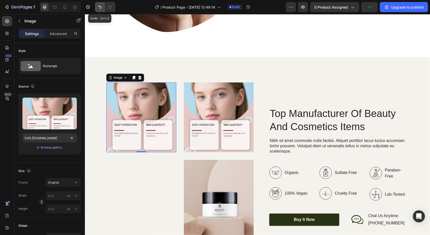
click at [98, 5] on icon "Undo/Redo" at bounding box center [99, 7] width 5 height 5
type input "https://cdn.shopify.com/s/files/1/0864/3493/9163/files/gempages_579668899298017…"
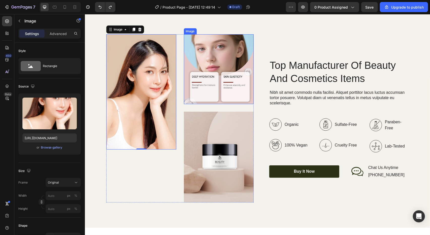
scroll to position [716, 0]
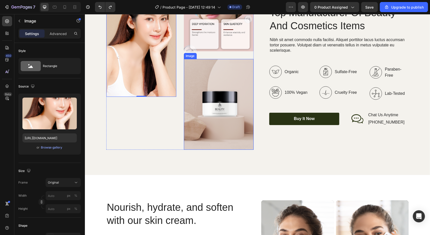
click at [232, 130] on img at bounding box center [219, 104] width 70 height 90
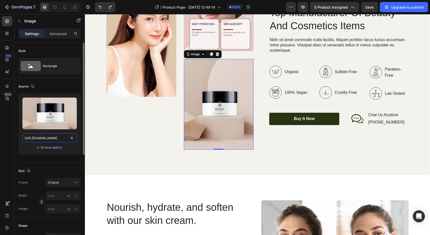
click at [64, 140] on input "https://cdn.shopify.com/s/files/1/0864/3493/9163/files/gempages_579668899298017…" at bounding box center [49, 137] width 54 height 9
click at [75, 138] on input "https://cdn.shopify.com/s/files/1/0864/3493/9163/files/gempages_579668899298017…" at bounding box center [49, 137] width 54 height 9
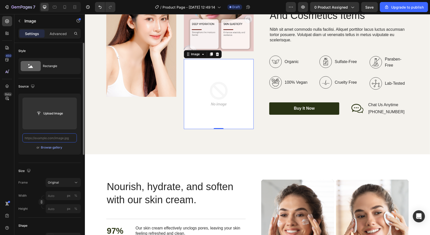
paste input "https://www.chikkicks.com/cdn/shop/files/9.jpg?v=1758887946&width=1000"
type input "https://www.chikkicks.com/cdn/shop/files/9.jpg?v=1758887946&width=1000"
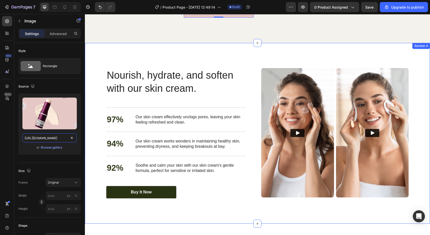
scroll to position [816, 0]
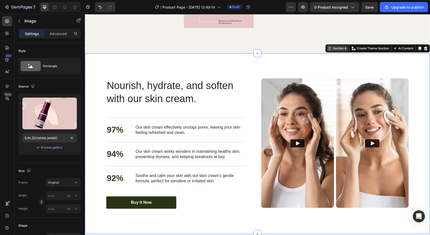
click at [418, 51] on div "Section 4 You can create reusable sections Create Theme Section AI Content Writ…" at bounding box center [377, 48] width 105 height 8
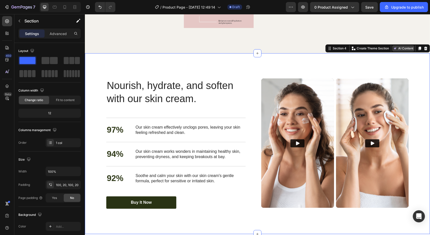
click at [406, 46] on button "AI Content" at bounding box center [403, 48] width 22 height 6
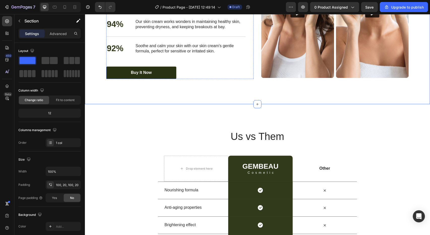
scroll to position [1018, 0]
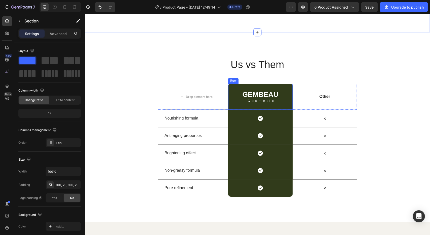
click at [238, 92] on div "GEMBEAU Heading Cosmetic Text Block Row" at bounding box center [260, 96] width 64 height 26
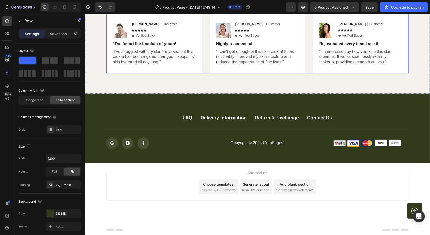
scroll to position [1346, 0]
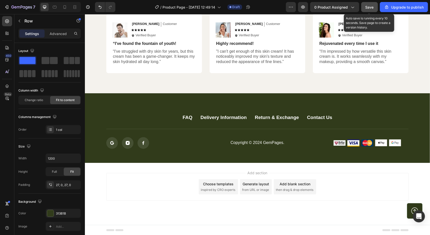
click at [370, 6] on span "Save" at bounding box center [370, 7] width 8 height 4
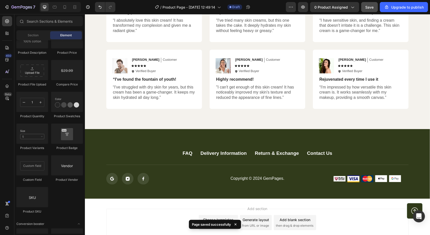
drag, startPoint x: 320, startPoint y: 195, endPoint x: 320, endPoint y: 171, distance: 23.9
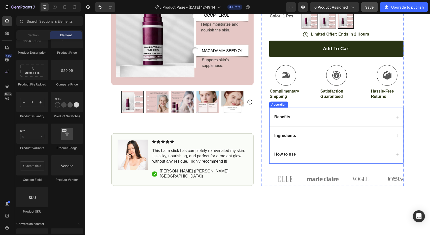
scroll to position [25, 0]
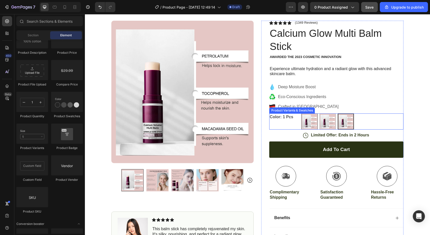
click at [308, 125] on img at bounding box center [310, 121] width 16 height 16
click at [301, 113] on input "3Pcs 3Pcs" at bounding box center [301, 113] width 0 height 0
radio input "true"
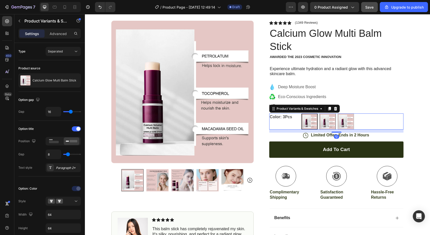
click at [325, 125] on img at bounding box center [328, 121] width 16 height 16
click at [319, 113] on input "2Pcs 2Pcs" at bounding box center [319, 113] width 0 height 0
radio input "true"
click at [347, 123] on img at bounding box center [346, 121] width 16 height 16
click at [338, 113] on input "1 Pcs 1 Pcs" at bounding box center [337, 113] width 0 height 0
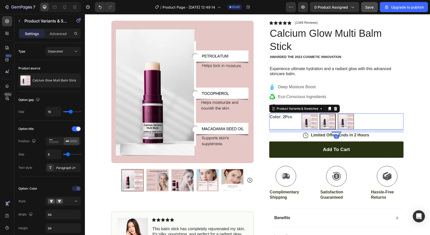
radio input "true"
click at [304, 109] on div "Product Variants & Swatches" at bounding box center [297, 108] width 44 height 5
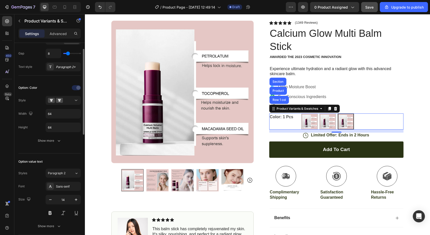
scroll to position [50, 0]
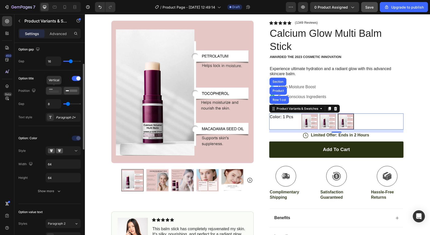
click at [55, 91] on rect at bounding box center [54, 91] width 10 height 2
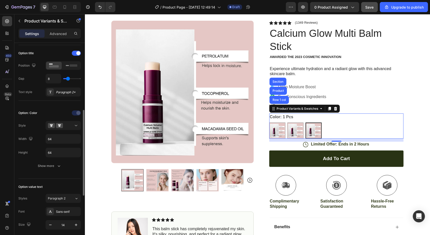
scroll to position [101, 0]
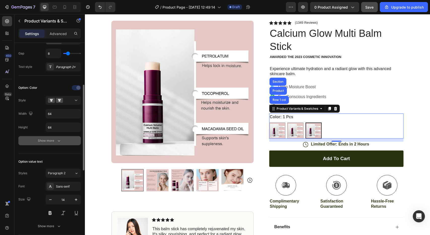
click at [61, 141] on button "Show more" at bounding box center [49, 140] width 62 height 9
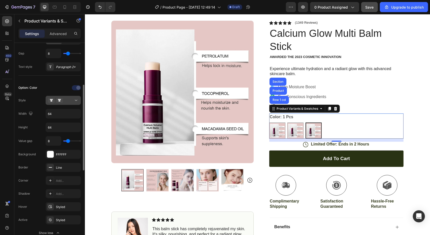
click at [60, 96] on button at bounding box center [63, 100] width 35 height 9
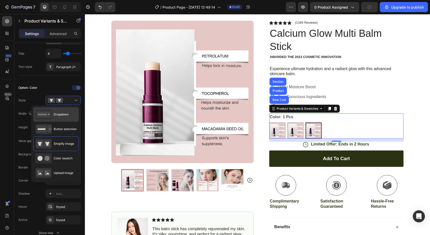
click at [65, 114] on span "Dropdown" at bounding box center [61, 114] width 15 height 5
type input "100%"
type input "45"
select select "1 Pcs"
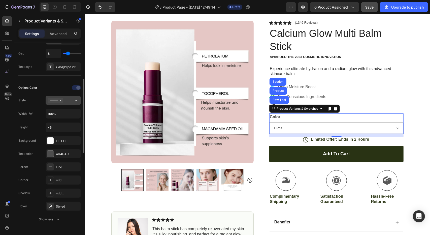
click at [62, 101] on icon at bounding box center [55, 100] width 15 height 5
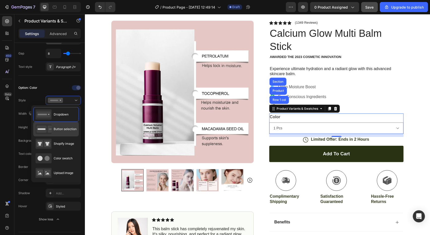
click at [67, 129] on span "Button selection" at bounding box center [65, 129] width 23 height 5
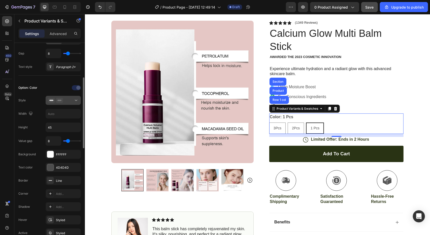
click at [64, 102] on div at bounding box center [63, 100] width 31 height 5
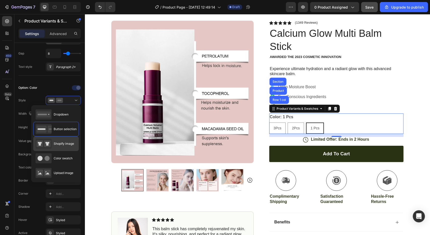
click at [73, 141] on span "Shopify image" at bounding box center [64, 143] width 20 height 5
type input "64"
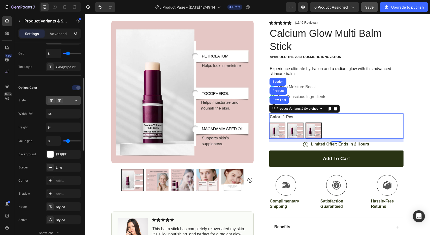
click at [63, 104] on button at bounding box center [63, 100] width 35 height 9
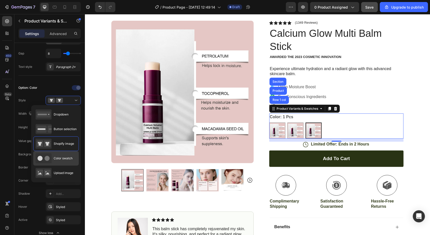
click at [67, 153] on div "Color swatch" at bounding box center [54, 158] width 37 height 10
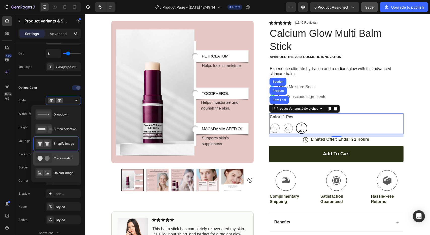
type input "45"
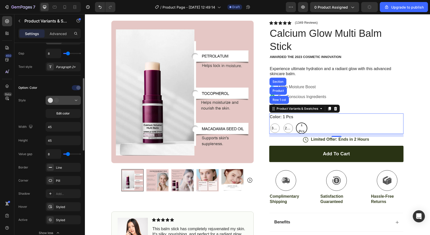
click at [60, 98] on icon at bounding box center [55, 100] width 15 height 5
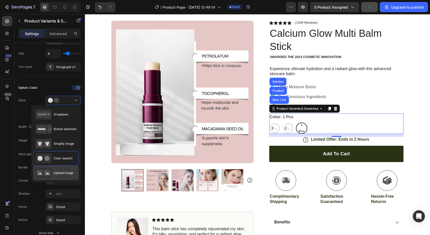
click at [63, 172] on span "Upload image" at bounding box center [64, 173] width 20 height 5
type input "64"
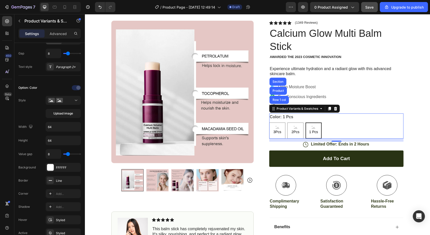
click at [308, 133] on span "1 Pcs" at bounding box center [313, 131] width 11 height 6
click at [305, 122] on input "1 Pcs 1 Pcs 1 Pcs" at bounding box center [305, 122] width 0 height 0
click at [280, 130] on div "3Pcs" at bounding box center [277, 130] width 16 height 16
click at [269, 122] on input "3Pcs 3Pcs 3Pcs" at bounding box center [269, 122] width 0 height 0
radio input "true"
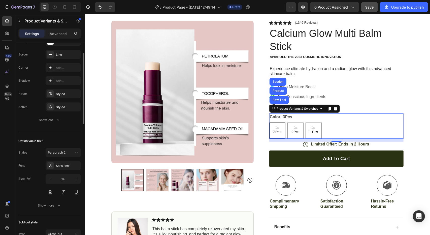
scroll to position [151, 0]
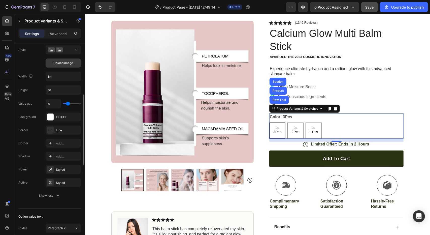
click at [59, 62] on span "Upload image" at bounding box center [63, 63] width 20 height 5
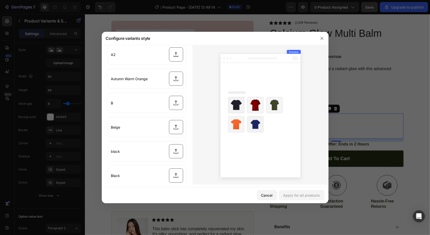
scroll to position [0, 0]
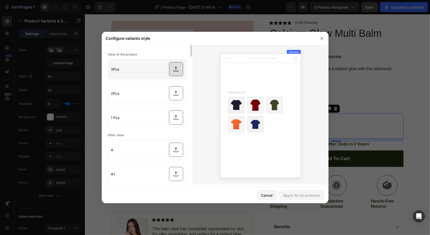
click at [176, 66] on input "file" at bounding box center [147, 69] width 78 height 20
type input "C:\fakepath\13.jpeg"
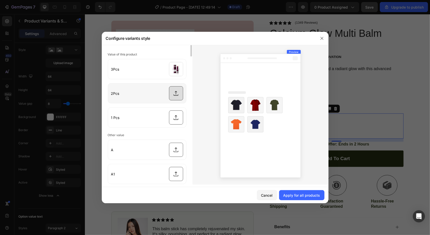
click at [176, 93] on input "file" at bounding box center [147, 93] width 78 height 20
type input "C:\fakepath\13.jpeg"
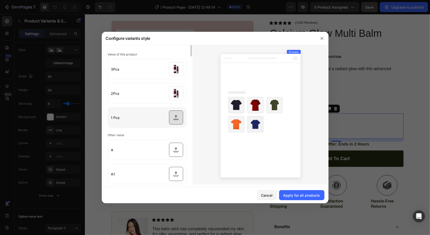
click at [178, 116] on input "file" at bounding box center [147, 118] width 78 height 20
type input "C:\fakepath\13.jpeg"
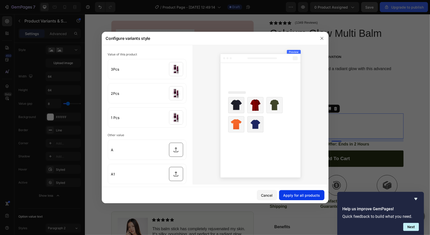
click at [306, 196] on div "Apply for all products" at bounding box center [301, 194] width 37 height 5
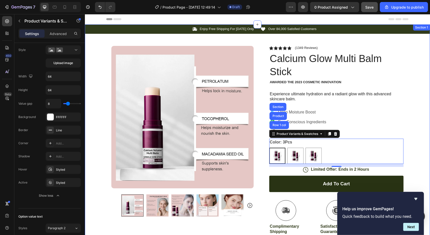
click at [417, 80] on div "Icon Enjoy Free Shipping For Today Only Text Block Row Icon Over 84,000 Satisfi…" at bounding box center [257, 172] width 345 height 296
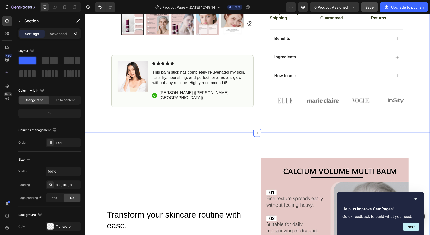
scroll to position [176, 0]
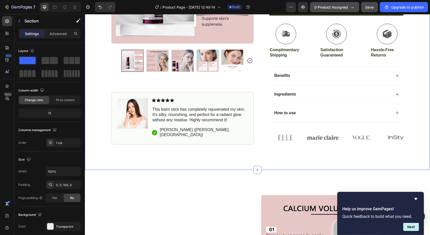
click at [348, 8] on span "0 product assigned" at bounding box center [331, 7] width 34 height 5
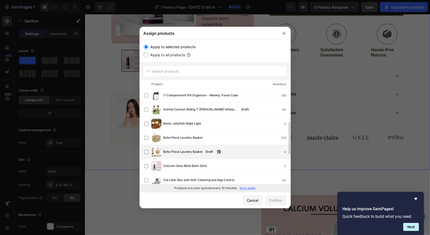
scroll to position [25, 0]
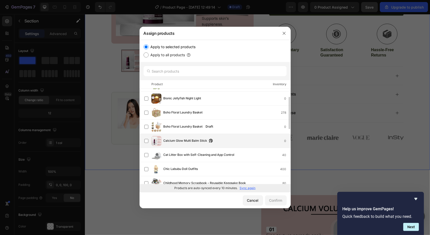
click at [167, 144] on div "Calcium Glow Multi Balm Stick 0" at bounding box center [217, 141] width 146 height 10
click at [277, 201] on div "Confirm" at bounding box center [275, 199] width 13 height 5
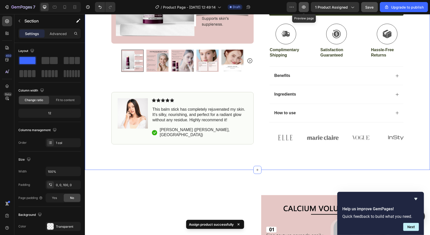
click at [302, 5] on button "button" at bounding box center [304, 7] width 10 height 10
click at [303, 6] on icon "button" at bounding box center [303, 7] width 5 height 5
